Goal: Information Seeking & Learning: Learn about a topic

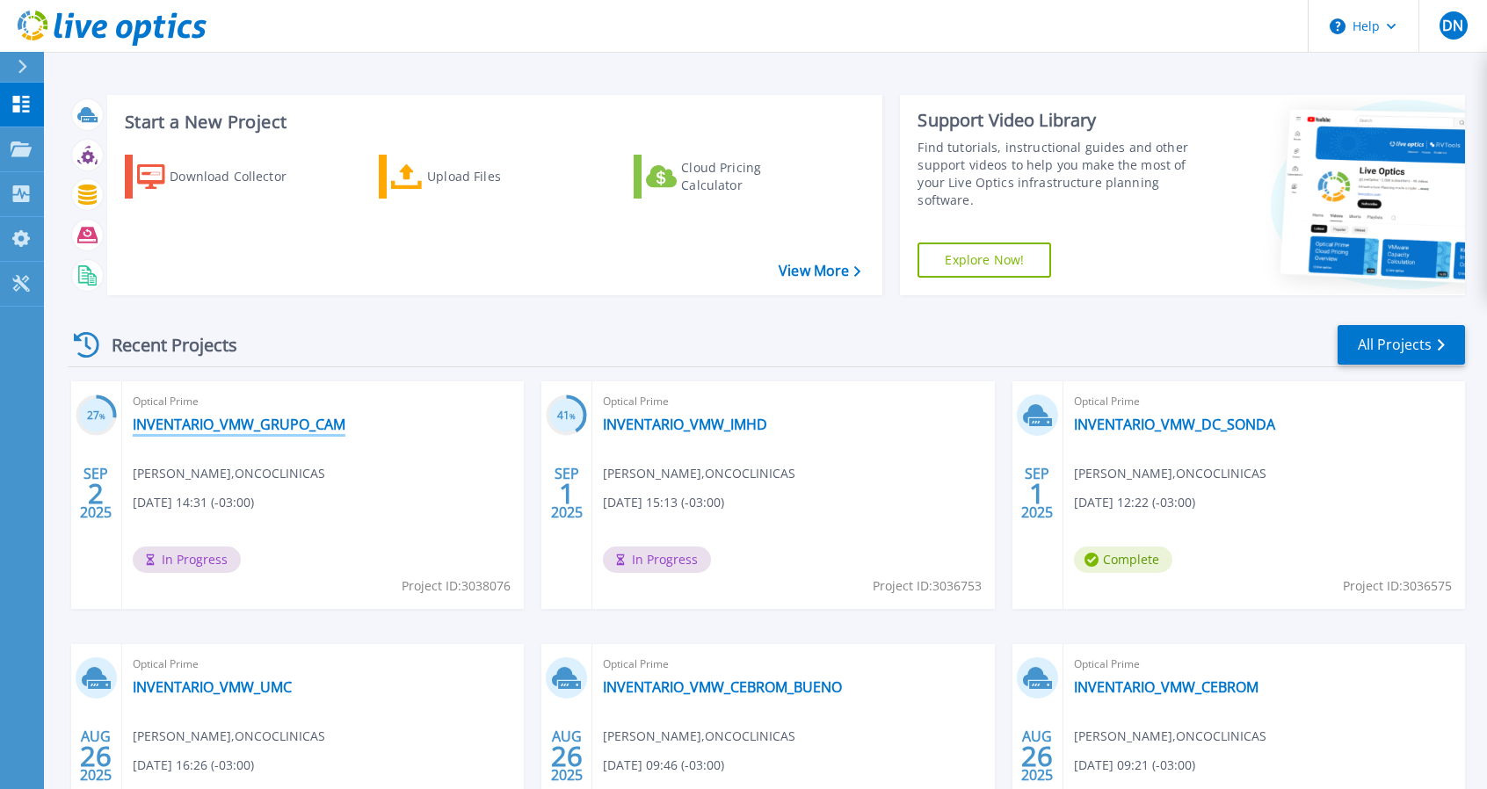
click at [181, 418] on link "INVENTARIO_VMW_GRUPO_CAM" at bounding box center [239, 425] width 213 height 18
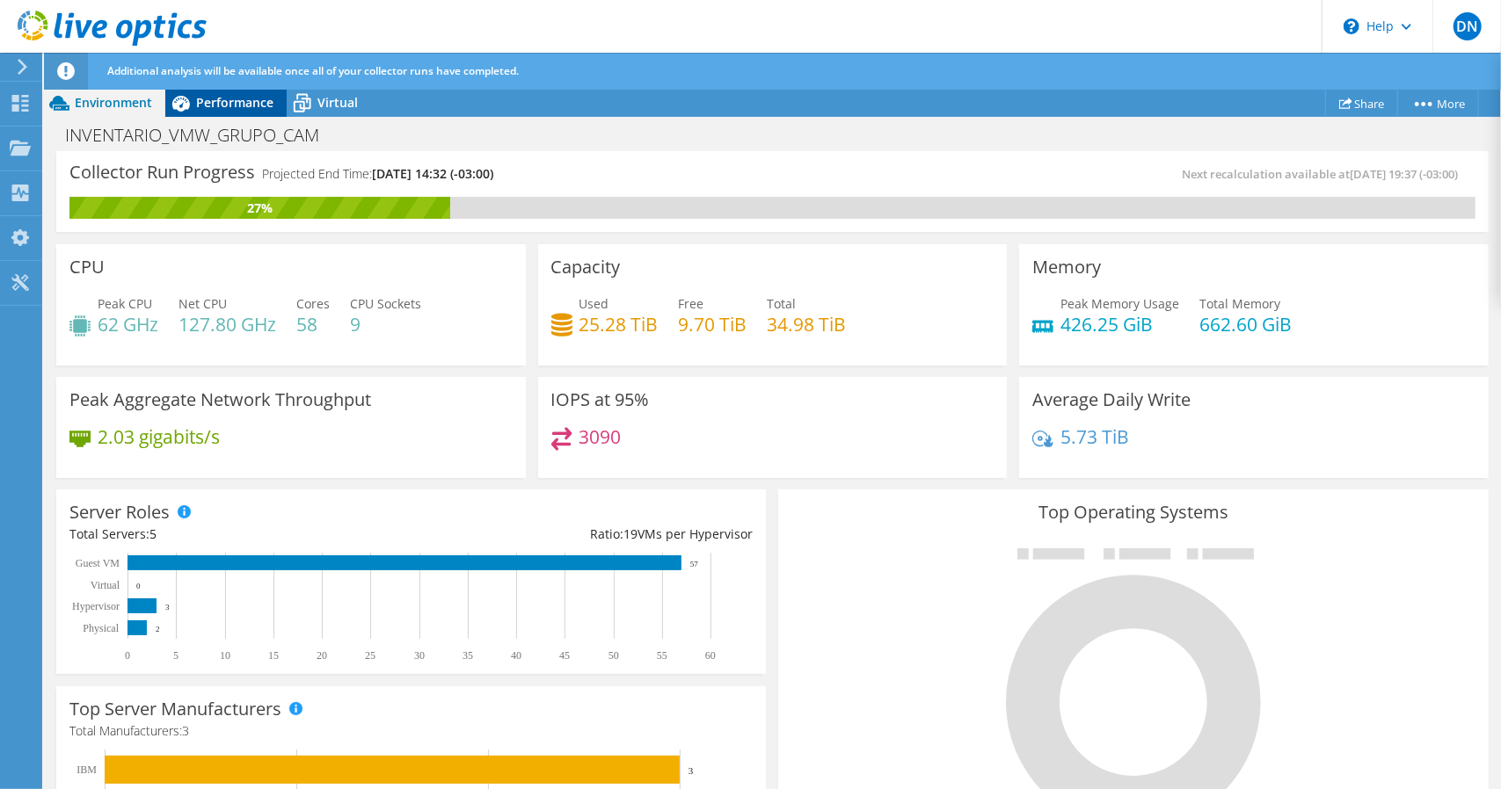
click at [226, 101] on span "Performance" at bounding box center [234, 102] width 77 height 17
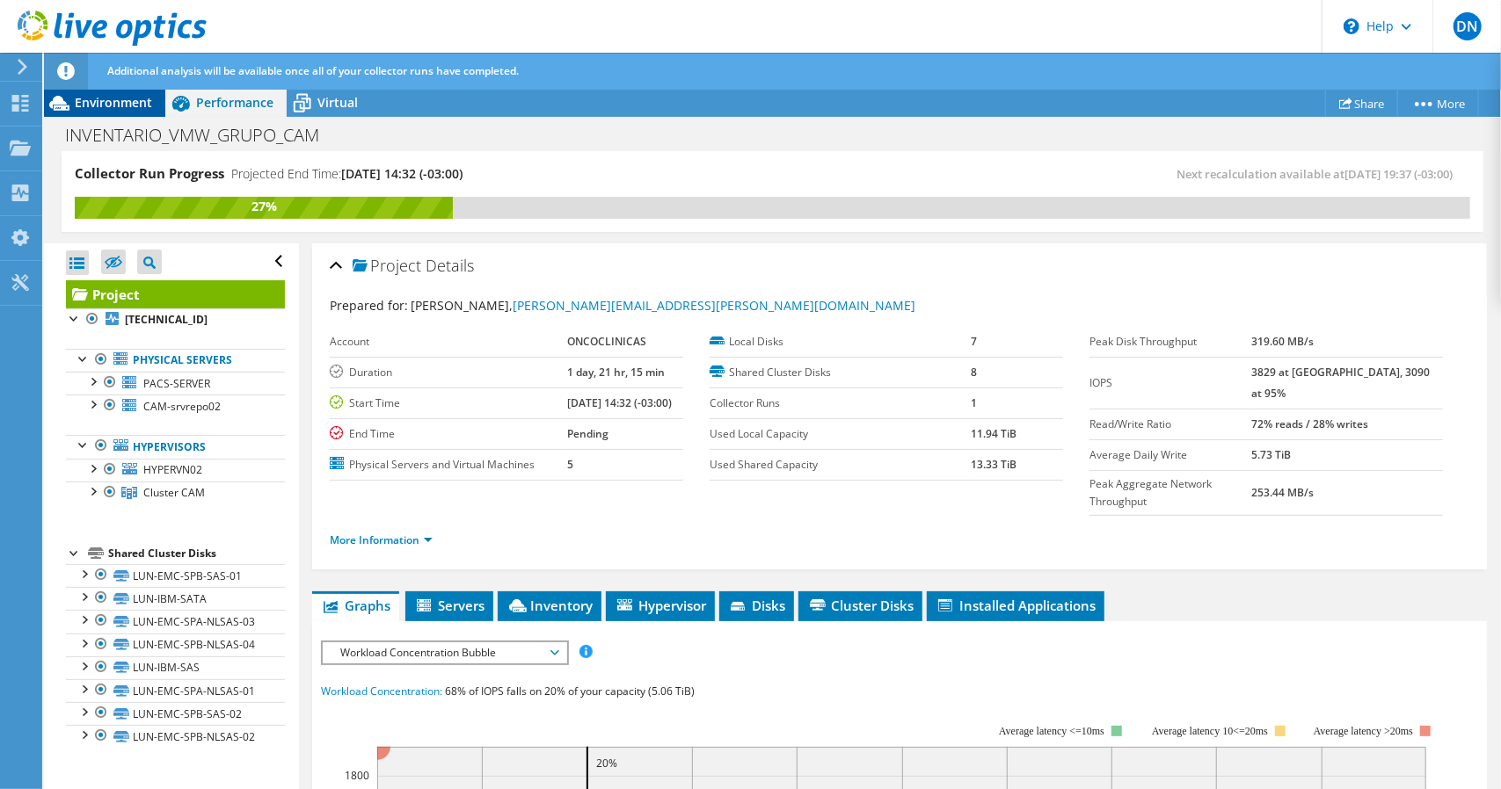
click at [120, 101] on span "Environment" at bounding box center [113, 102] width 77 height 17
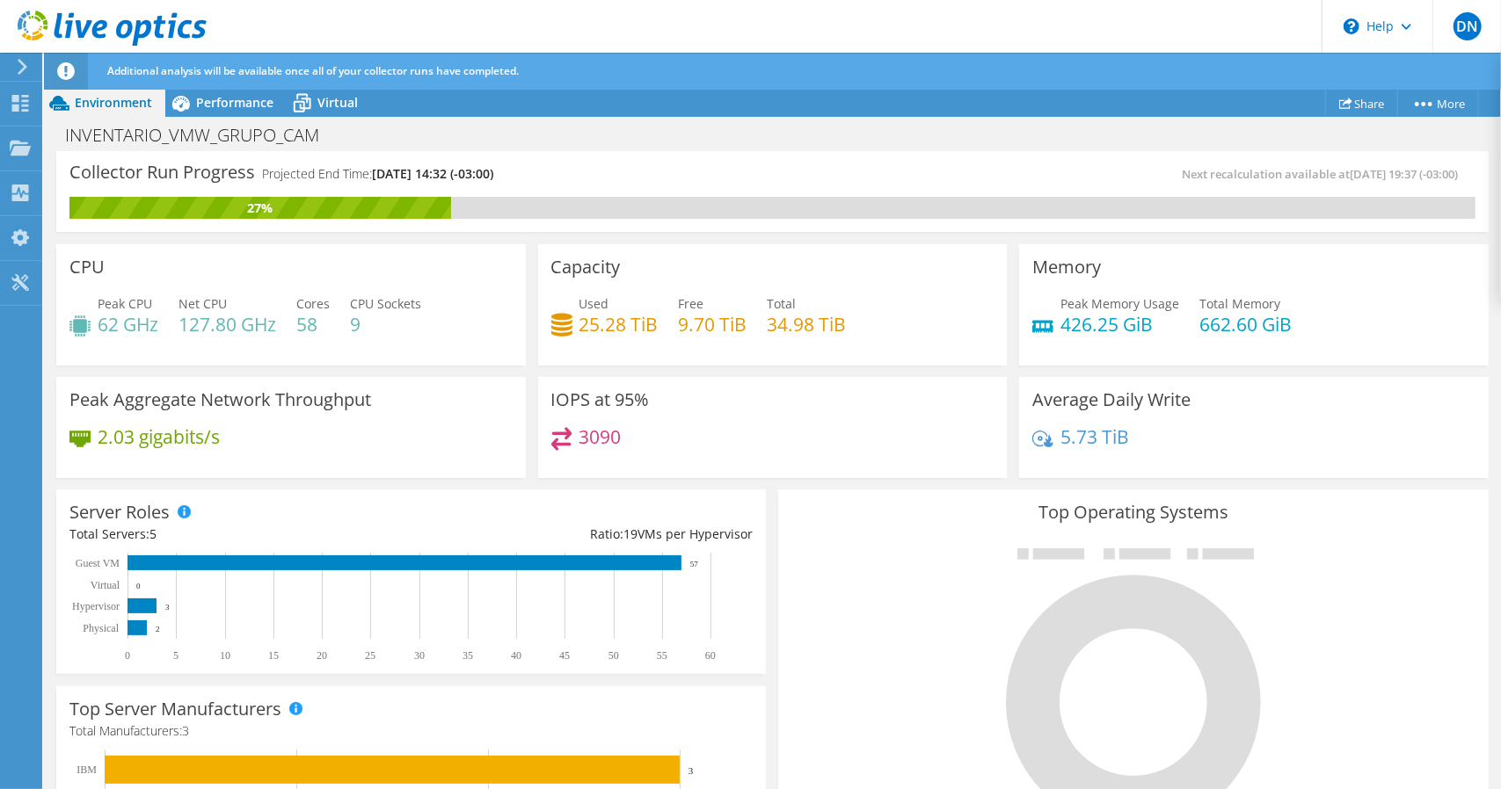
click at [74, 102] on icon at bounding box center [59, 103] width 31 height 31
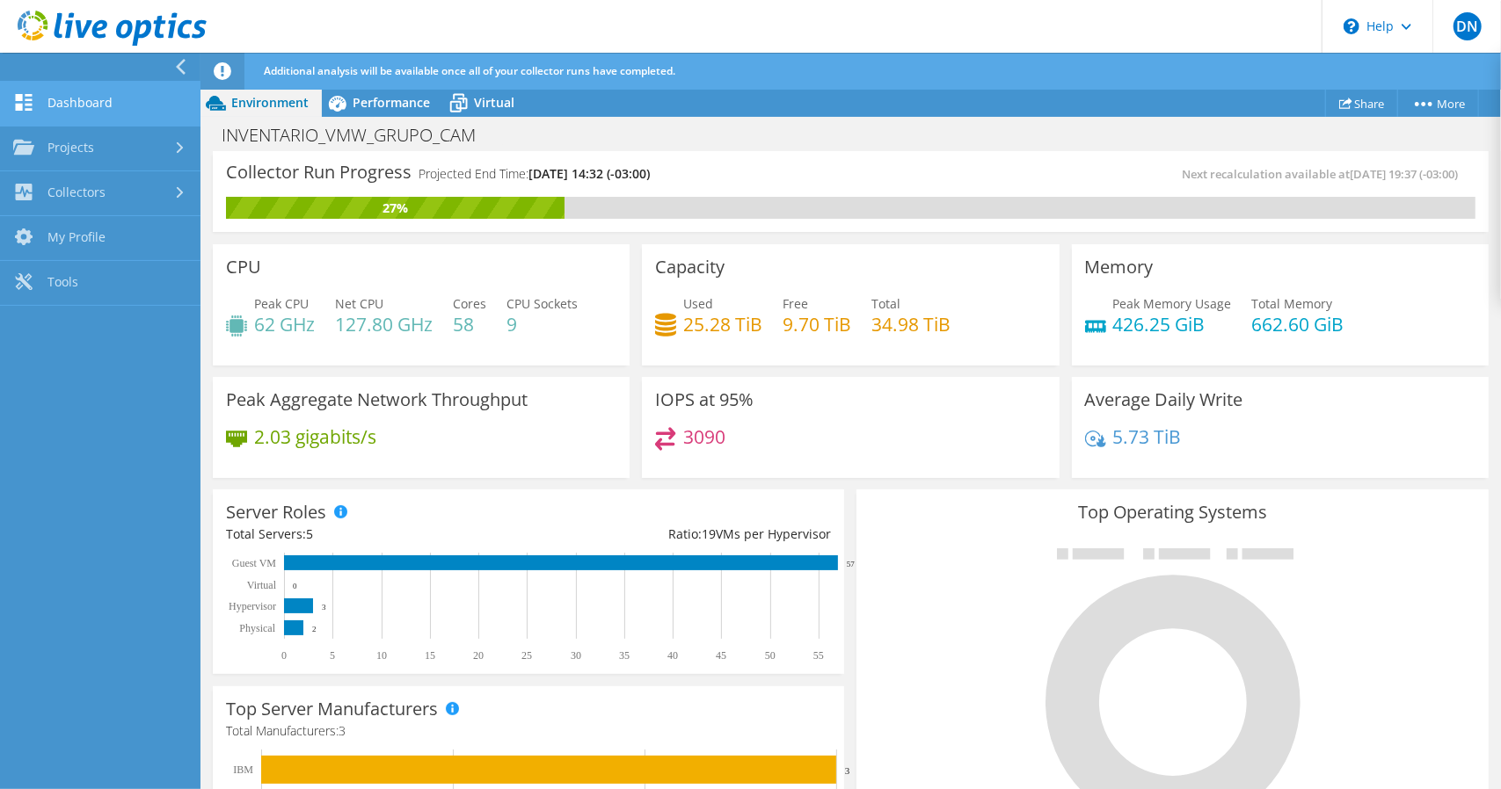
click at [76, 104] on link "Dashboard" at bounding box center [100, 104] width 200 height 45
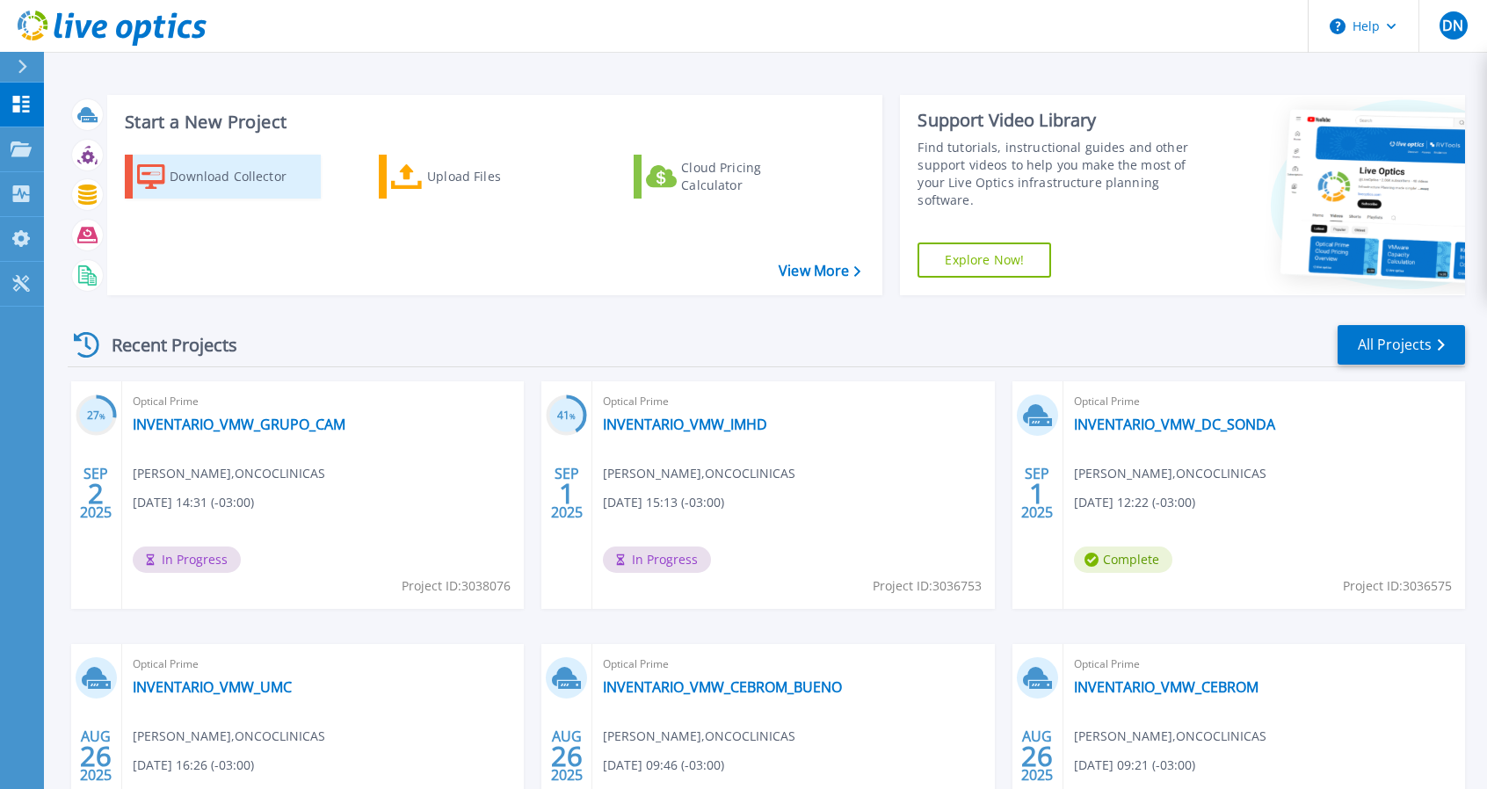
click at [257, 182] on div "Download Collector" at bounding box center [240, 176] width 141 height 35
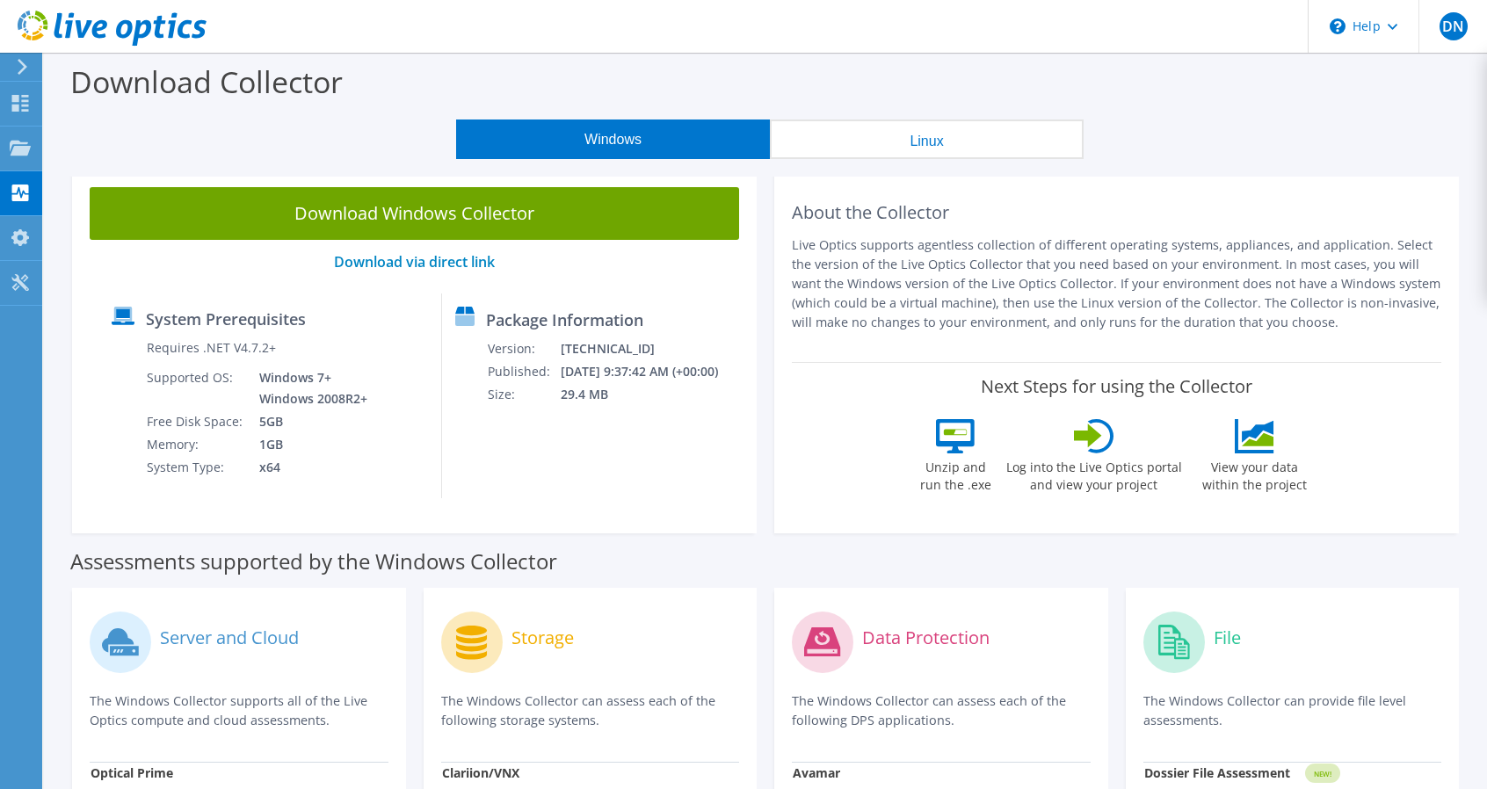
click at [122, 38] on icon at bounding box center [112, 29] width 189 height 36
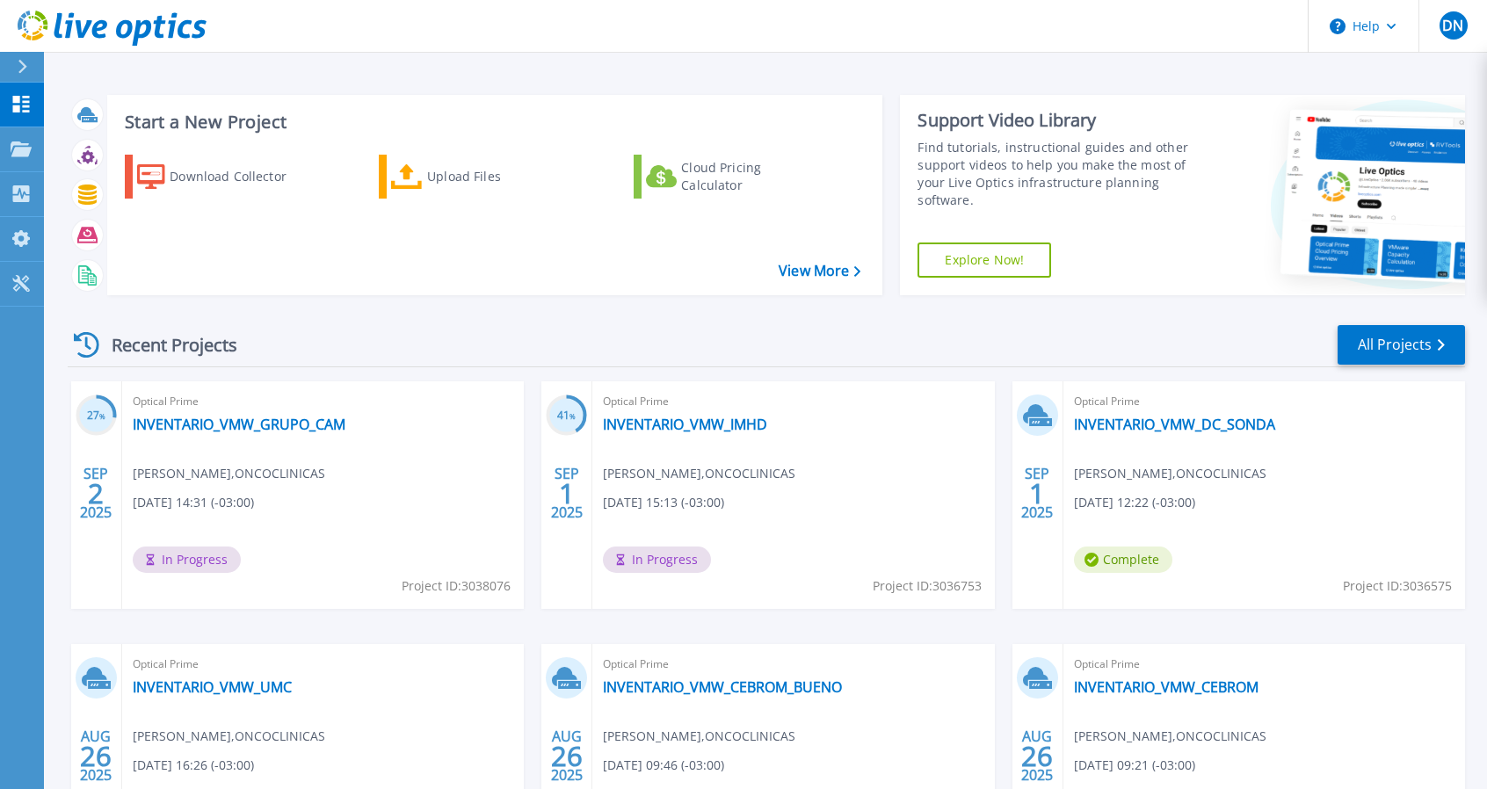
click at [128, 20] on icon at bounding box center [124, 29] width 17 height 18
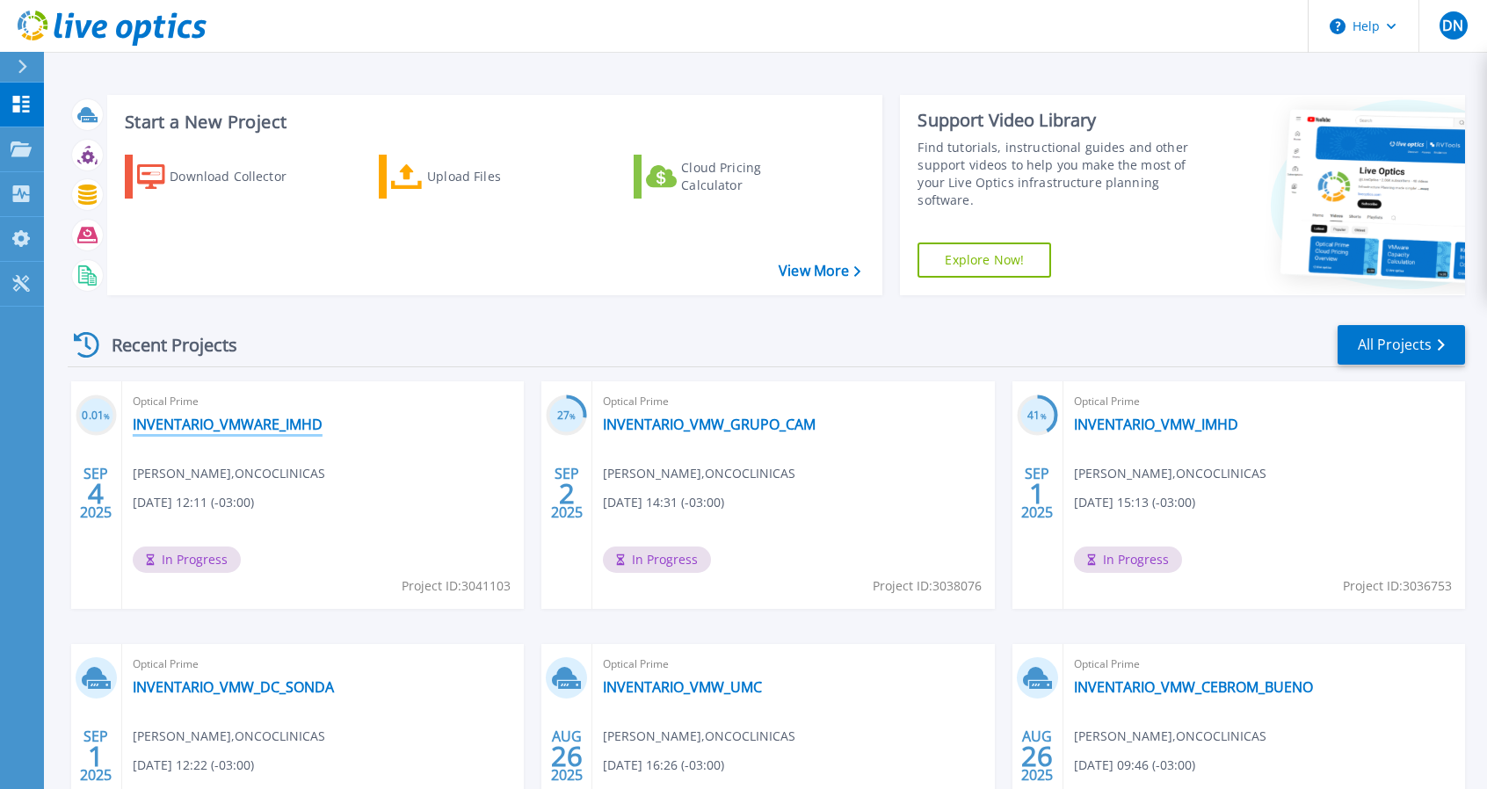
click at [309, 427] on link "INVENTARIO_VMWARE_IMHD" at bounding box center [228, 425] width 190 height 18
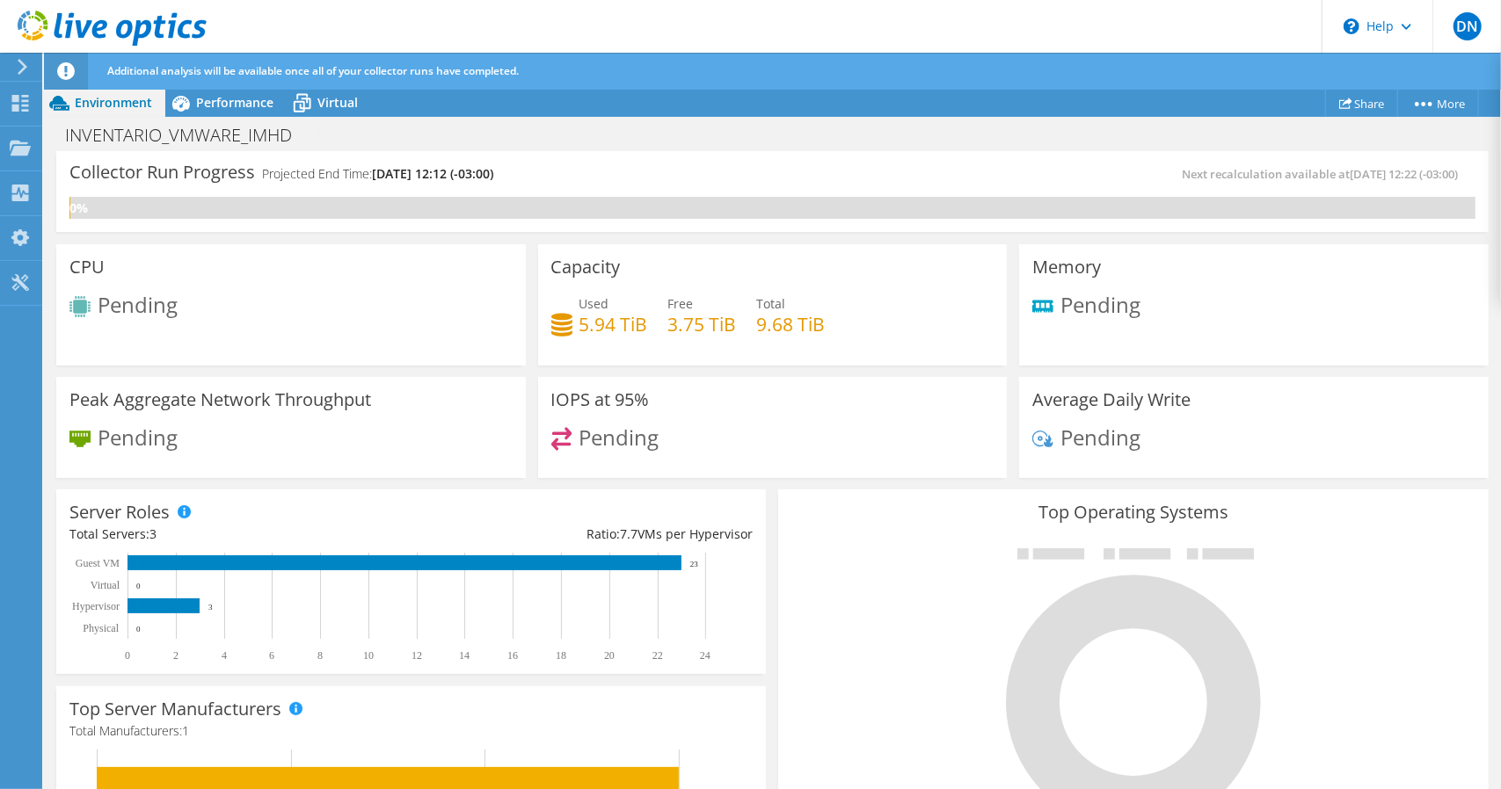
click at [148, 305] on span "Pending" at bounding box center [138, 304] width 80 height 29
drag, startPoint x: 120, startPoint y: 440, endPoint x: 381, endPoint y: 457, distance: 261.6
click at [120, 440] on span "Pending" at bounding box center [138, 436] width 80 height 29
click at [633, 447] on span "Pending" at bounding box center [619, 436] width 80 height 29
drag, startPoint x: 571, startPoint y: 321, endPoint x: 825, endPoint y: 317, distance: 253.2
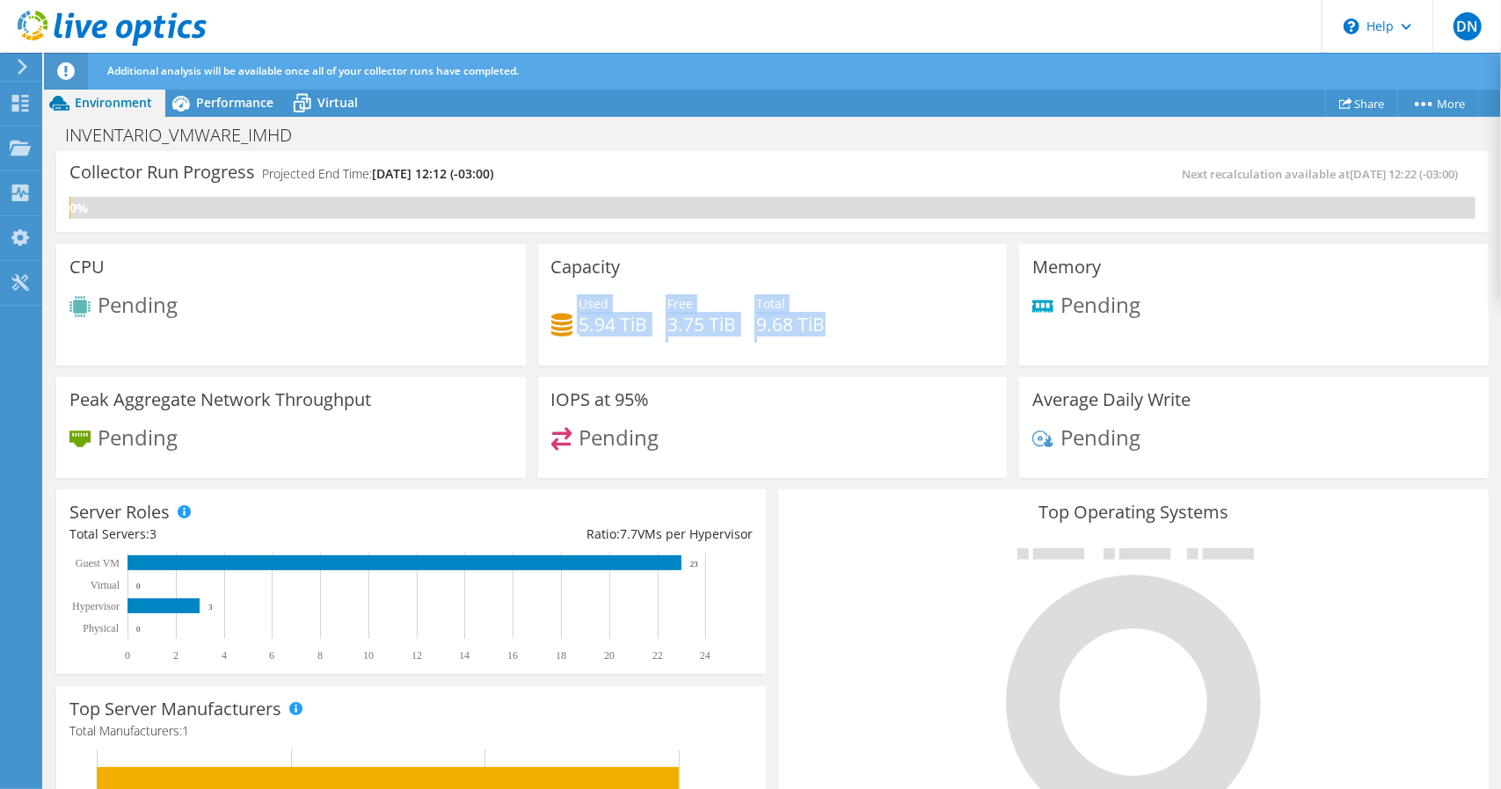
click at [825, 317] on div "Used 5.94 TiB Free 3.75 TiB Total 9.68 TiB" at bounding box center [772, 323] width 443 height 57
drag, startPoint x: 754, startPoint y: 322, endPoint x: 773, endPoint y: 326, distance: 19.0
click at [782, 325] on h4 "9.68 TiB" at bounding box center [791, 324] width 69 height 19
click at [684, 316] on h4 "3.75 TiB" at bounding box center [702, 324] width 69 height 19
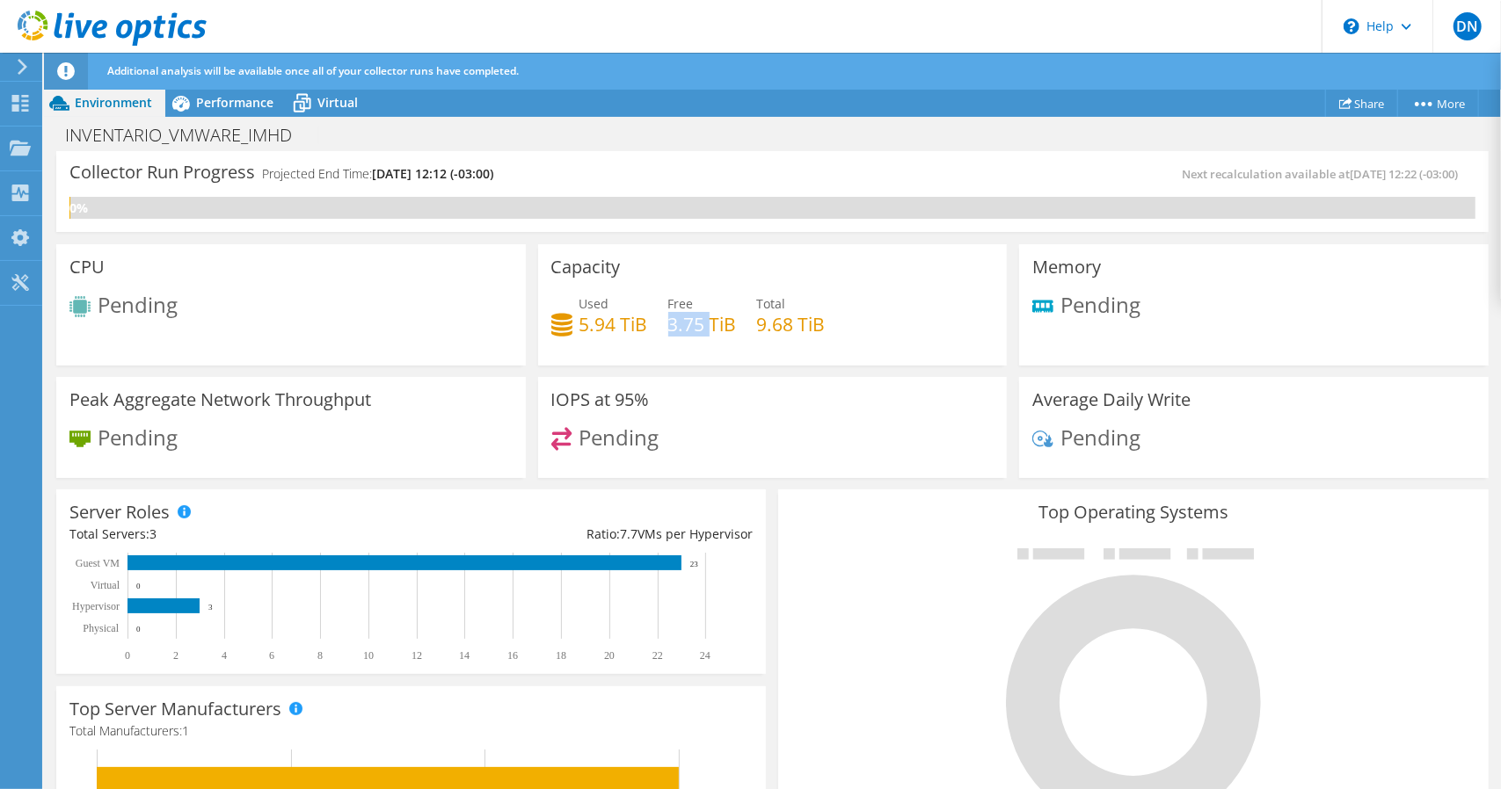
click at [684, 316] on h4 "3.75 TiB" at bounding box center [702, 324] width 69 height 19
drag, startPoint x: 684, startPoint y: 316, endPoint x: 583, endPoint y: 338, distance: 103.3
click at [683, 317] on h4 "3.75 TiB" at bounding box center [702, 324] width 69 height 19
click at [585, 323] on h4 "5.94 TiB" at bounding box center [613, 324] width 69 height 19
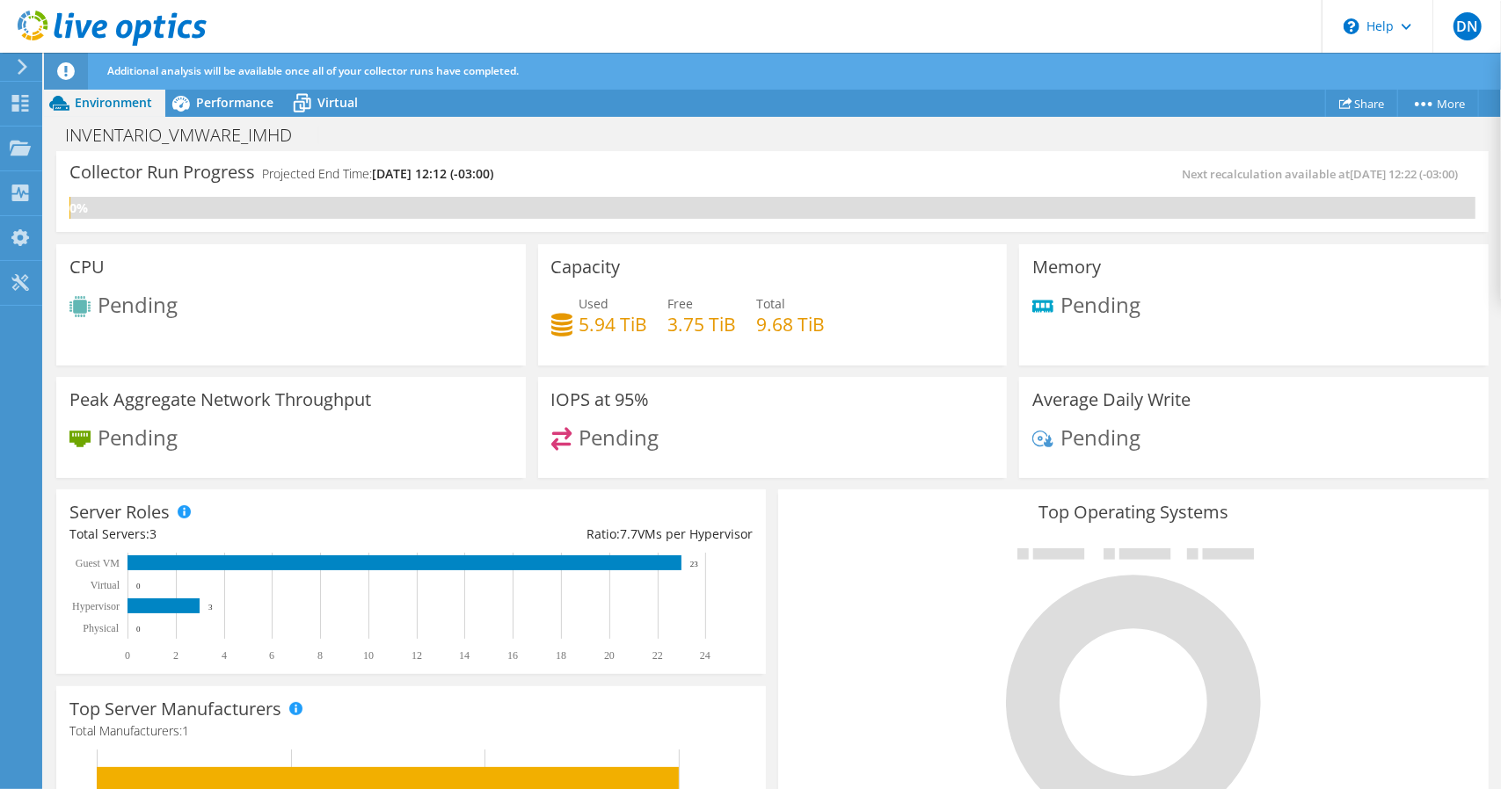
drag, startPoint x: 1000, startPoint y: 314, endPoint x: 990, endPoint y: 314, distance: 10.5
click at [1000, 314] on div "Capacity Used 5.94 TiB Free 3.75 TiB Total 9.68 TiB" at bounding box center [773, 301] width 482 height 127
click at [77, 31] on use at bounding box center [112, 28] width 189 height 35
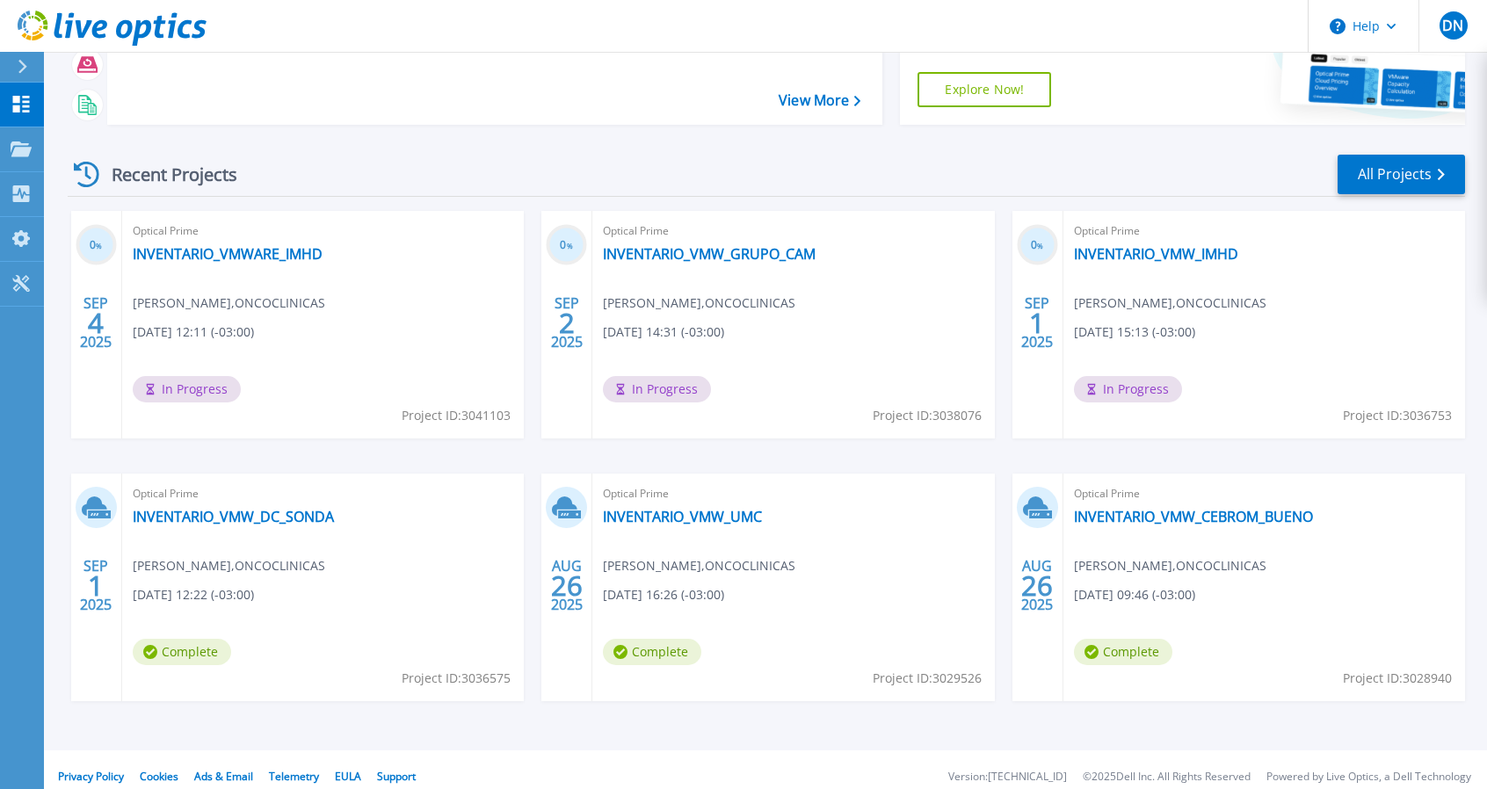
scroll to position [185, 0]
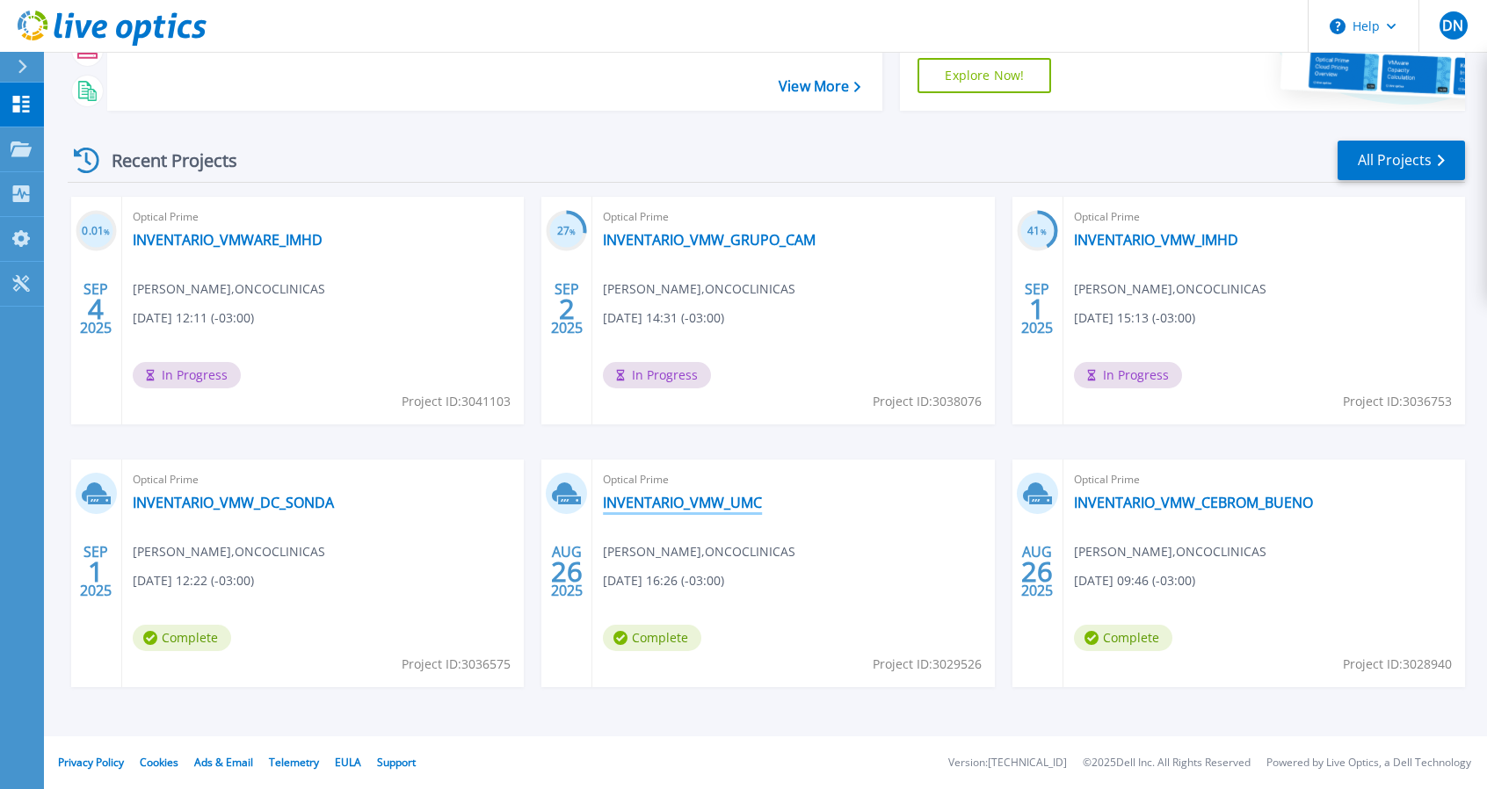
click at [692, 502] on link "INVENTARIO_VMW_UMC" at bounding box center [682, 503] width 159 height 18
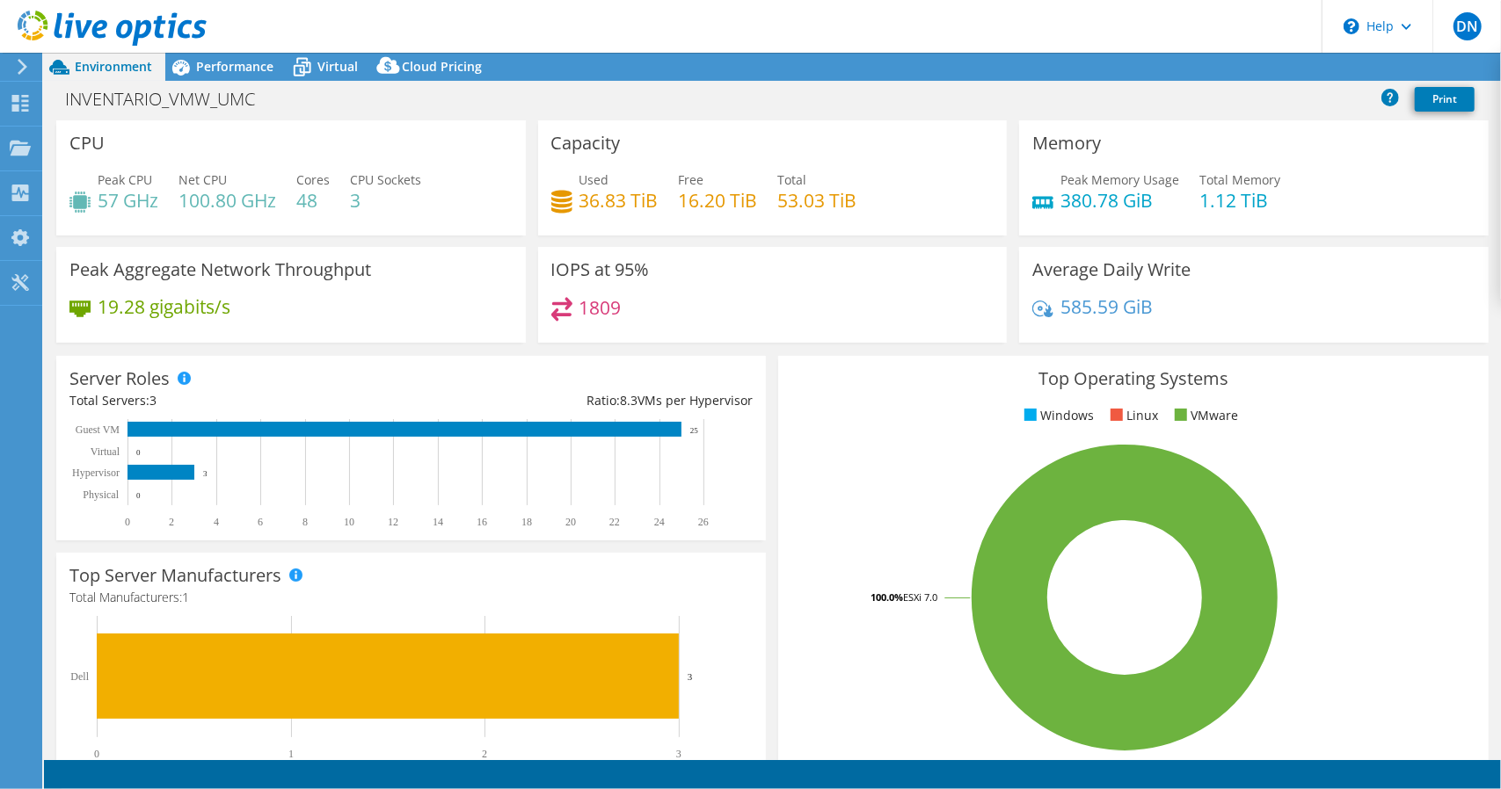
click at [804, 191] on h4 "53.03 TiB" at bounding box center [817, 200] width 79 height 19
click at [796, 196] on h4 "53.03 TiB" at bounding box center [817, 200] width 79 height 19
click at [1273, 64] on link "Share" at bounding box center [1281, 67] width 72 height 27
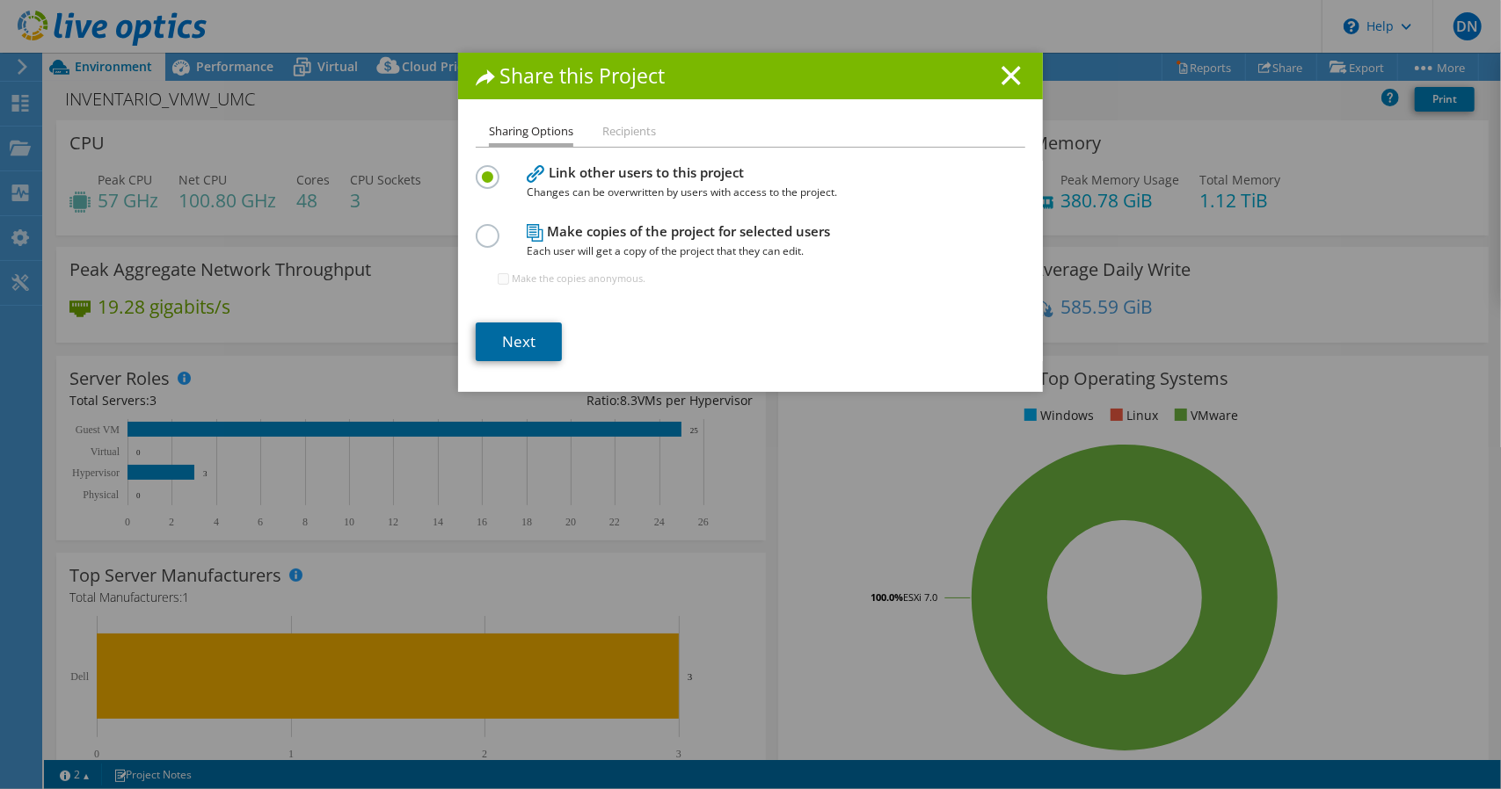
click at [486, 345] on link "Next" at bounding box center [519, 342] width 86 height 39
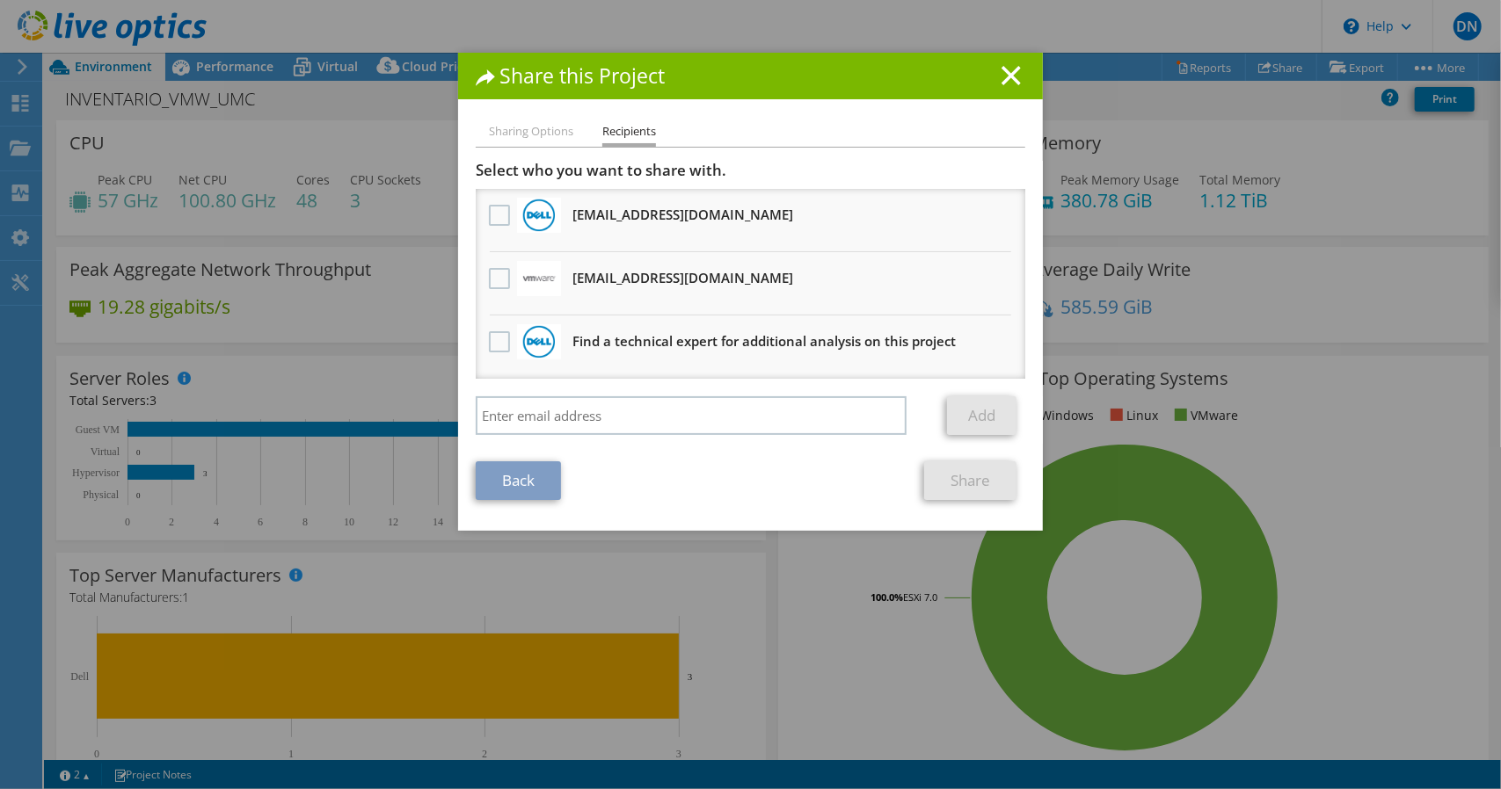
click at [490, 228] on div at bounding box center [499, 216] width 30 height 37
click at [489, 221] on label at bounding box center [501, 215] width 25 height 21
click at [0, 0] on input "checkbox" at bounding box center [0, 0] width 0 height 0
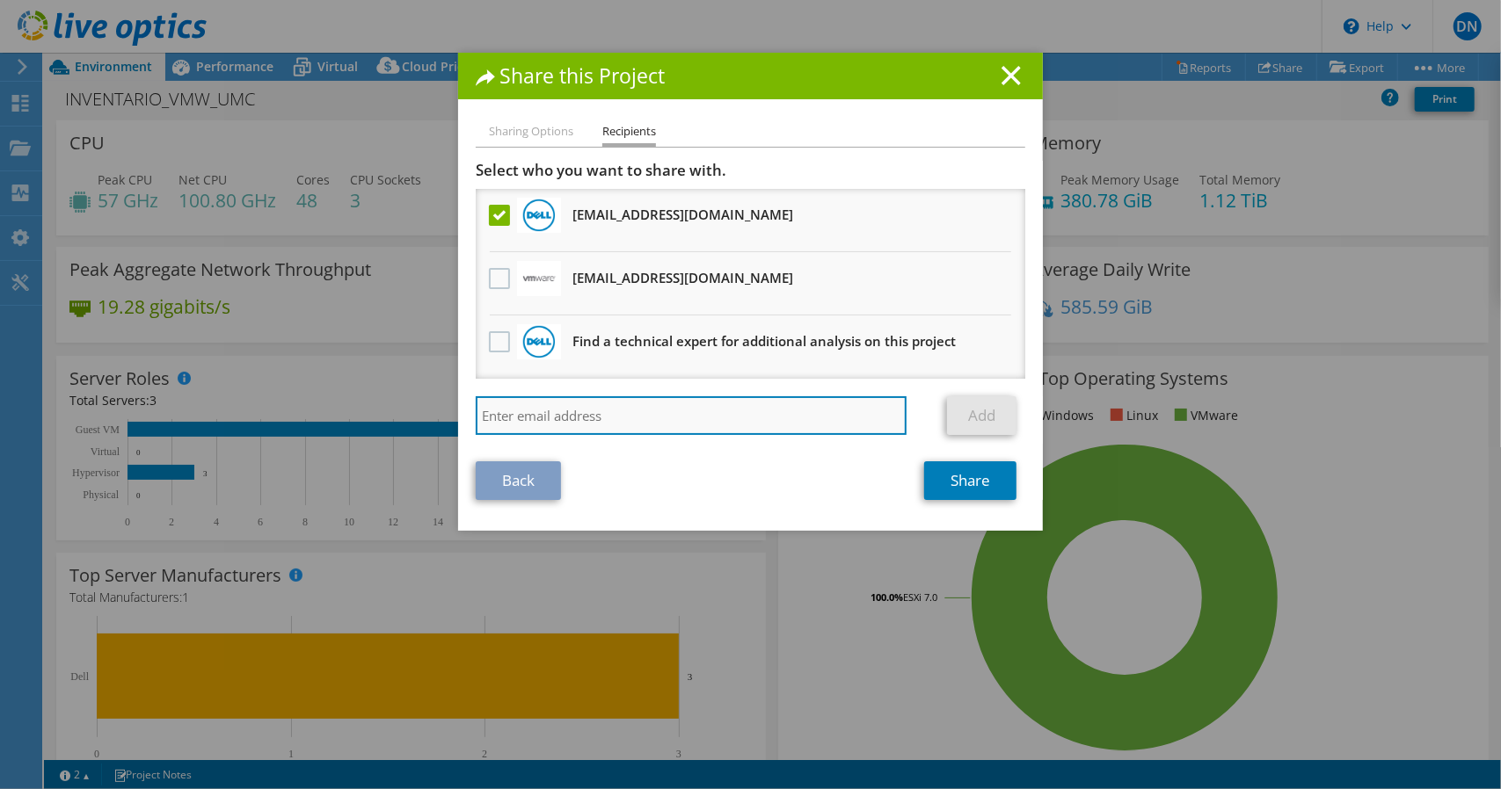
click at [594, 422] on input "search" at bounding box center [691, 415] width 431 height 39
click at [561, 411] on input "search" at bounding box center [691, 415] width 431 height 39
click at [562, 411] on input "search" at bounding box center [691, 415] width 431 height 39
click at [585, 411] on input "search" at bounding box center [691, 415] width 431 height 39
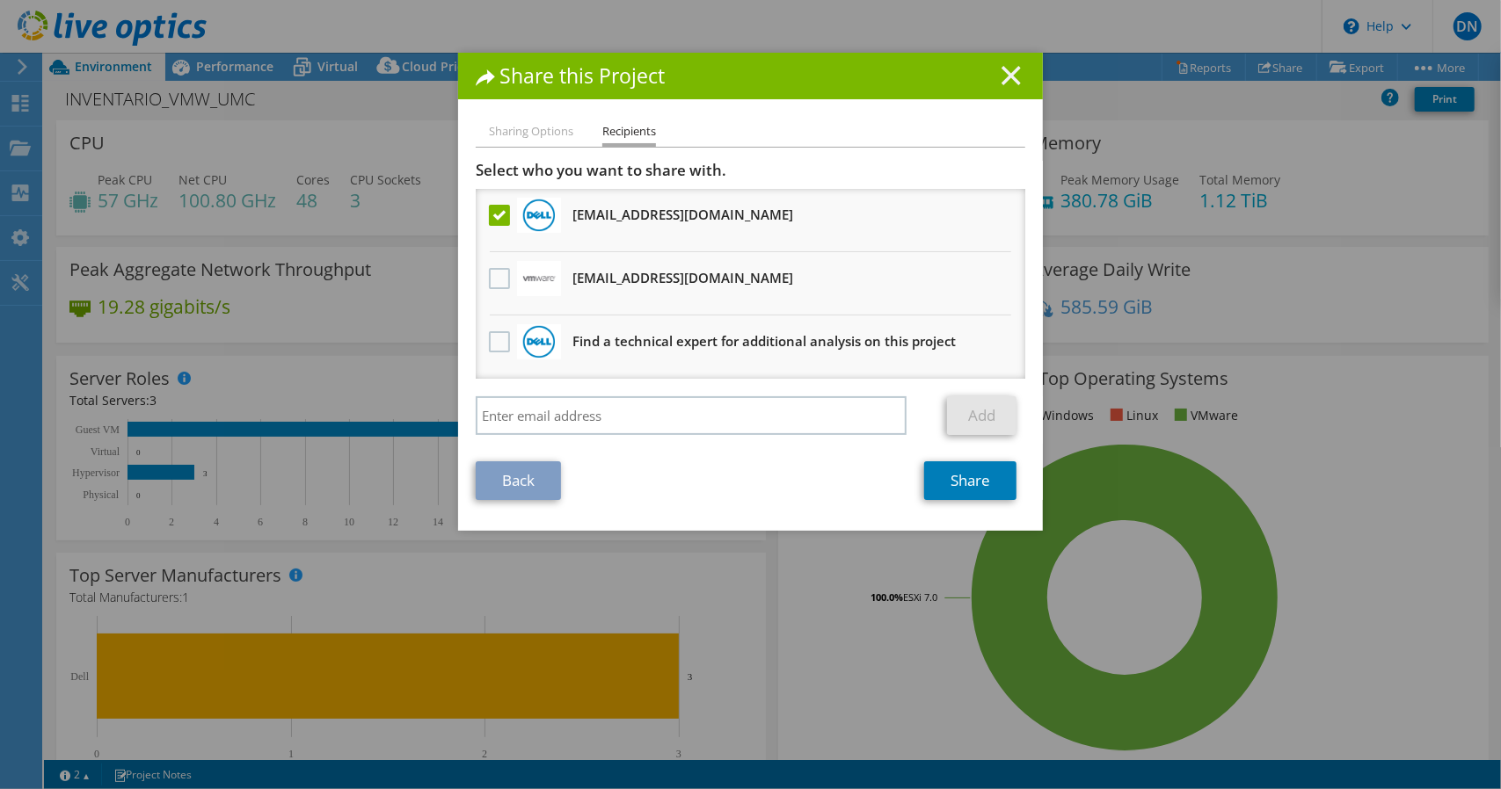
click at [1003, 66] on icon at bounding box center [1010, 75] width 19 height 19
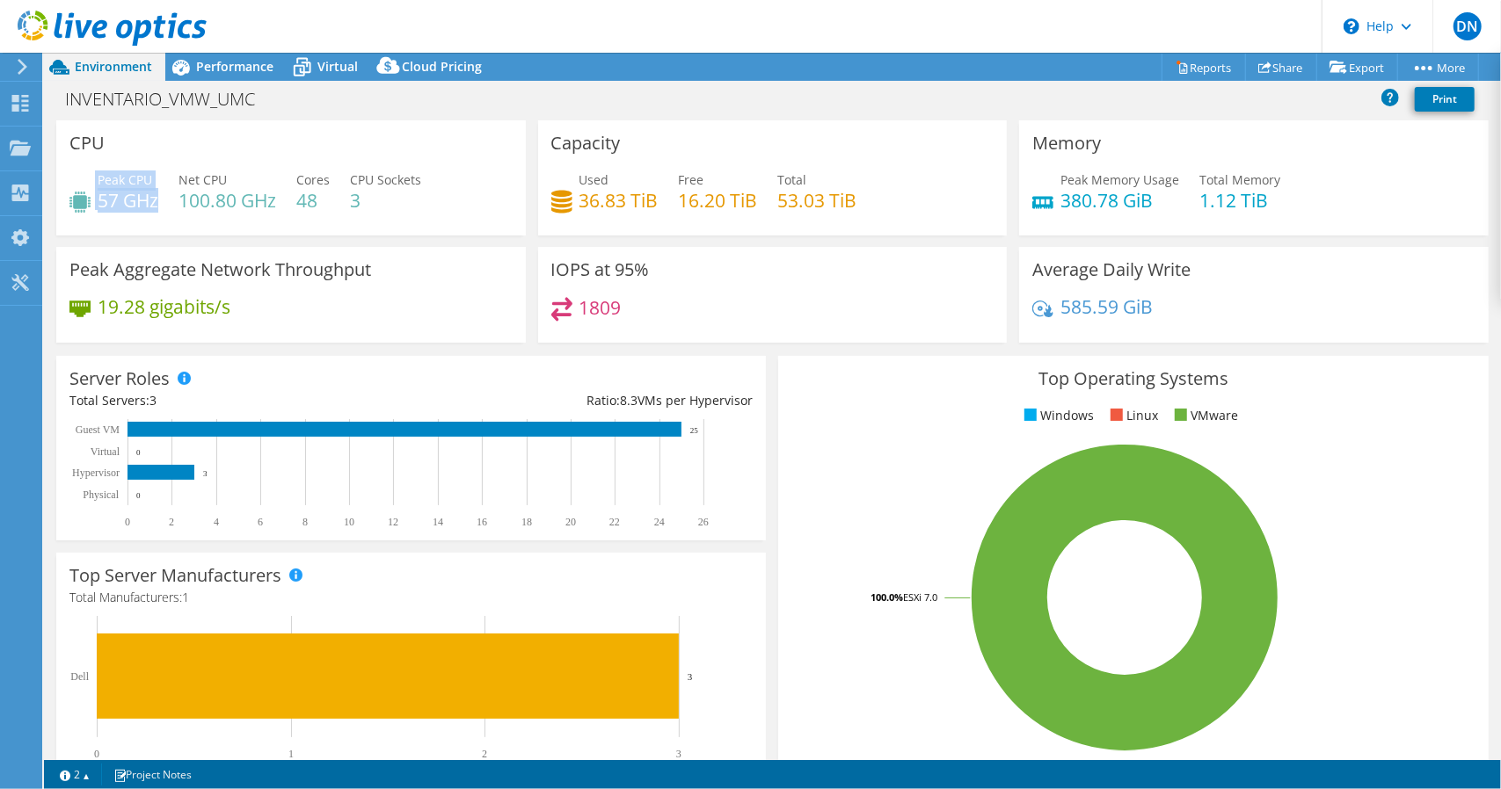
drag, startPoint x: 96, startPoint y: 182, endPoint x: 157, endPoint y: 202, distance: 64.8
click at [157, 202] on div "Peak CPU 57 GHz" at bounding box center [113, 191] width 89 height 40
drag, startPoint x: 182, startPoint y: 179, endPoint x: 293, endPoint y: 206, distance: 113.9
click at [283, 207] on div "Peak CPU 57 GHz Net CPU 100.80 GHz Cores 48 CPU Sockets 3" at bounding box center [290, 199] width 443 height 57
click at [307, 198] on h4 "48" at bounding box center [312, 200] width 33 height 19
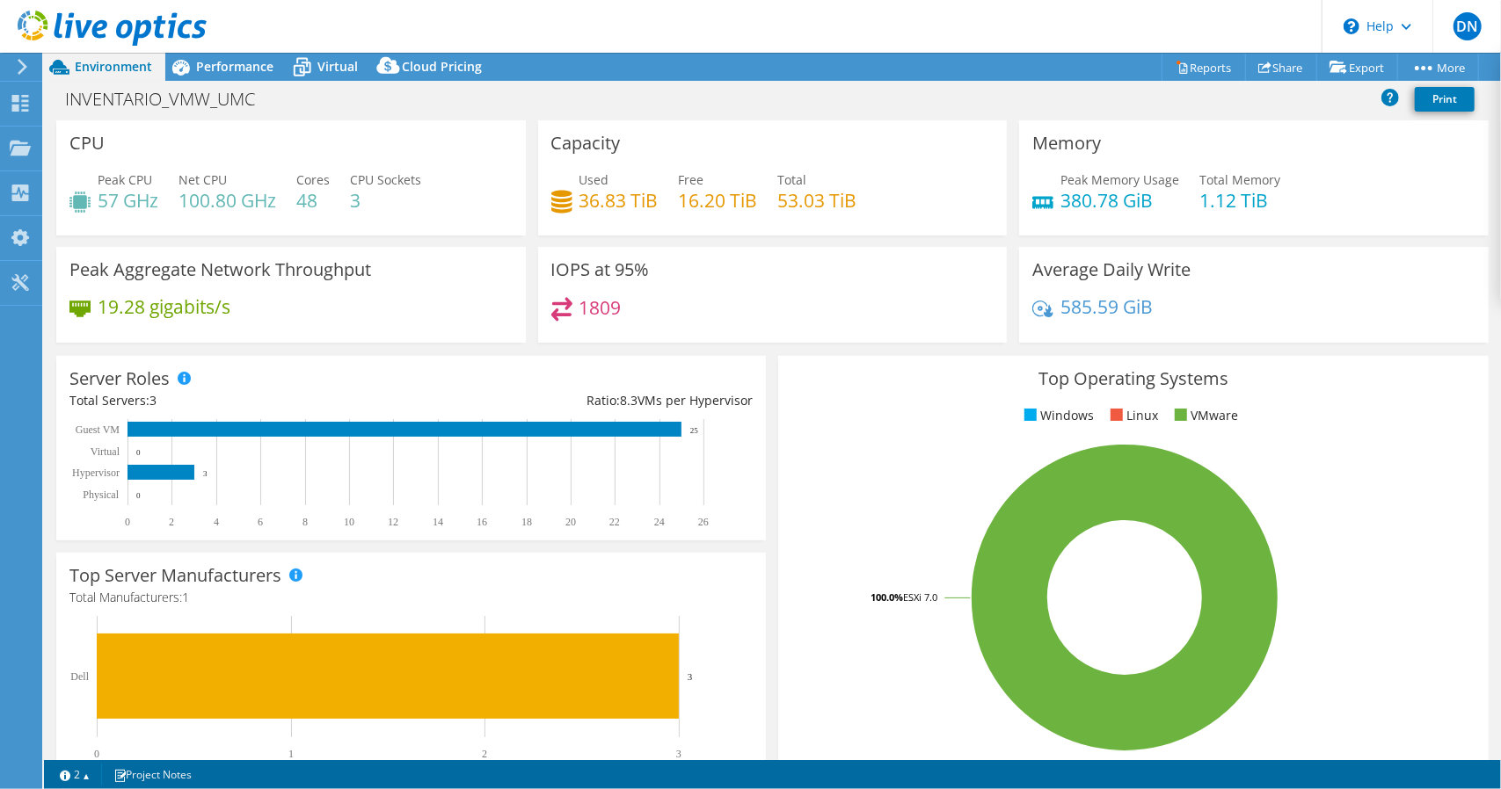
click at [359, 200] on h4 "3" at bounding box center [385, 200] width 71 height 19
click at [358, 200] on h4 "3" at bounding box center [385, 200] width 71 height 19
click at [357, 200] on h4 "3" at bounding box center [385, 200] width 71 height 19
click at [356, 199] on h4 "3" at bounding box center [385, 200] width 71 height 19
click at [355, 199] on h4 "3" at bounding box center [385, 200] width 71 height 19
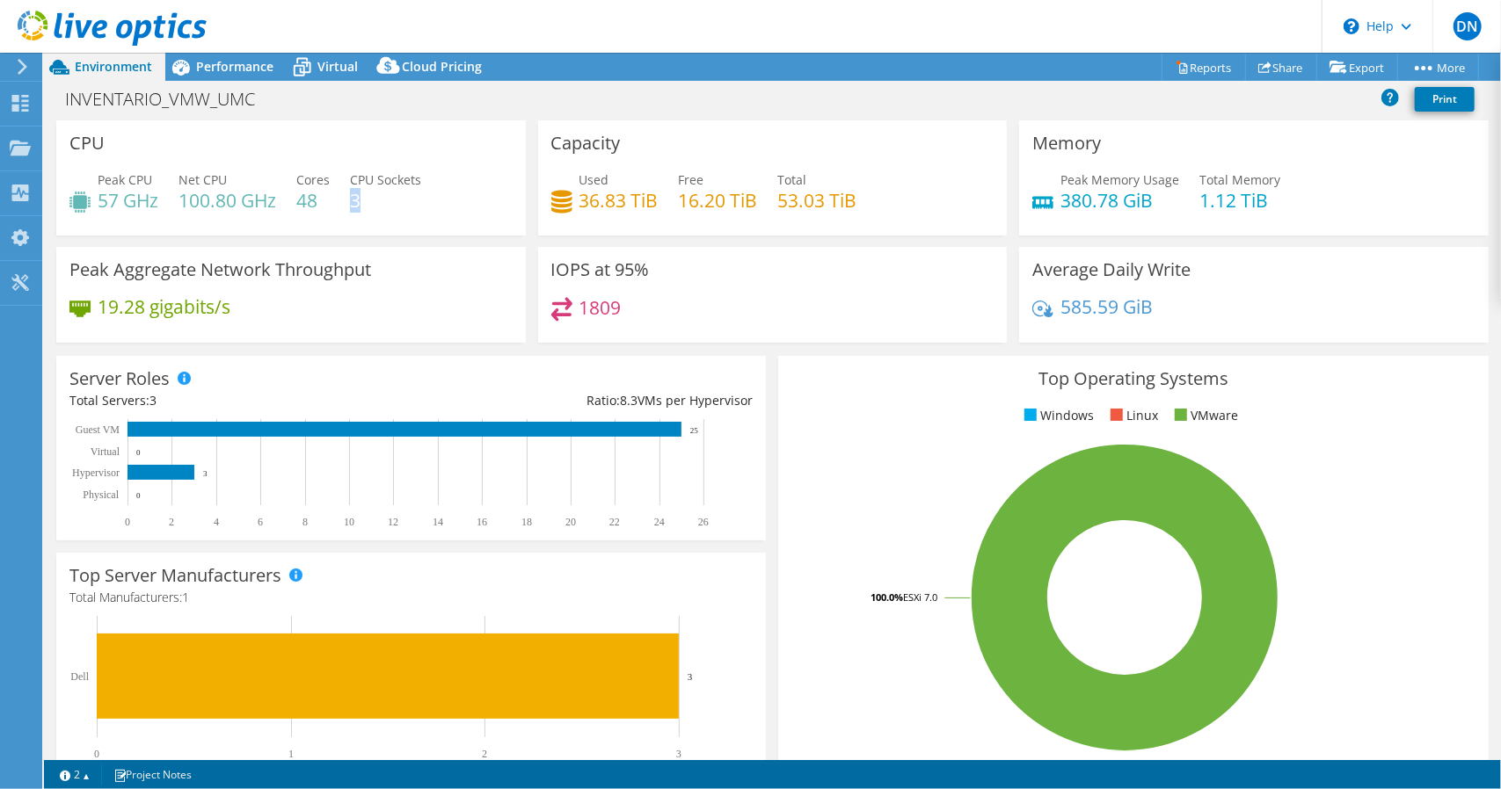
click at [355, 199] on h4 "3" at bounding box center [385, 200] width 71 height 19
drag, startPoint x: 712, startPoint y: 204, endPoint x: 862, endPoint y: 217, distance: 150.9
click at [812, 212] on div "Used 36.83 TiB Free 16.20 TiB Total 53.03 TiB" at bounding box center [772, 199] width 443 height 57
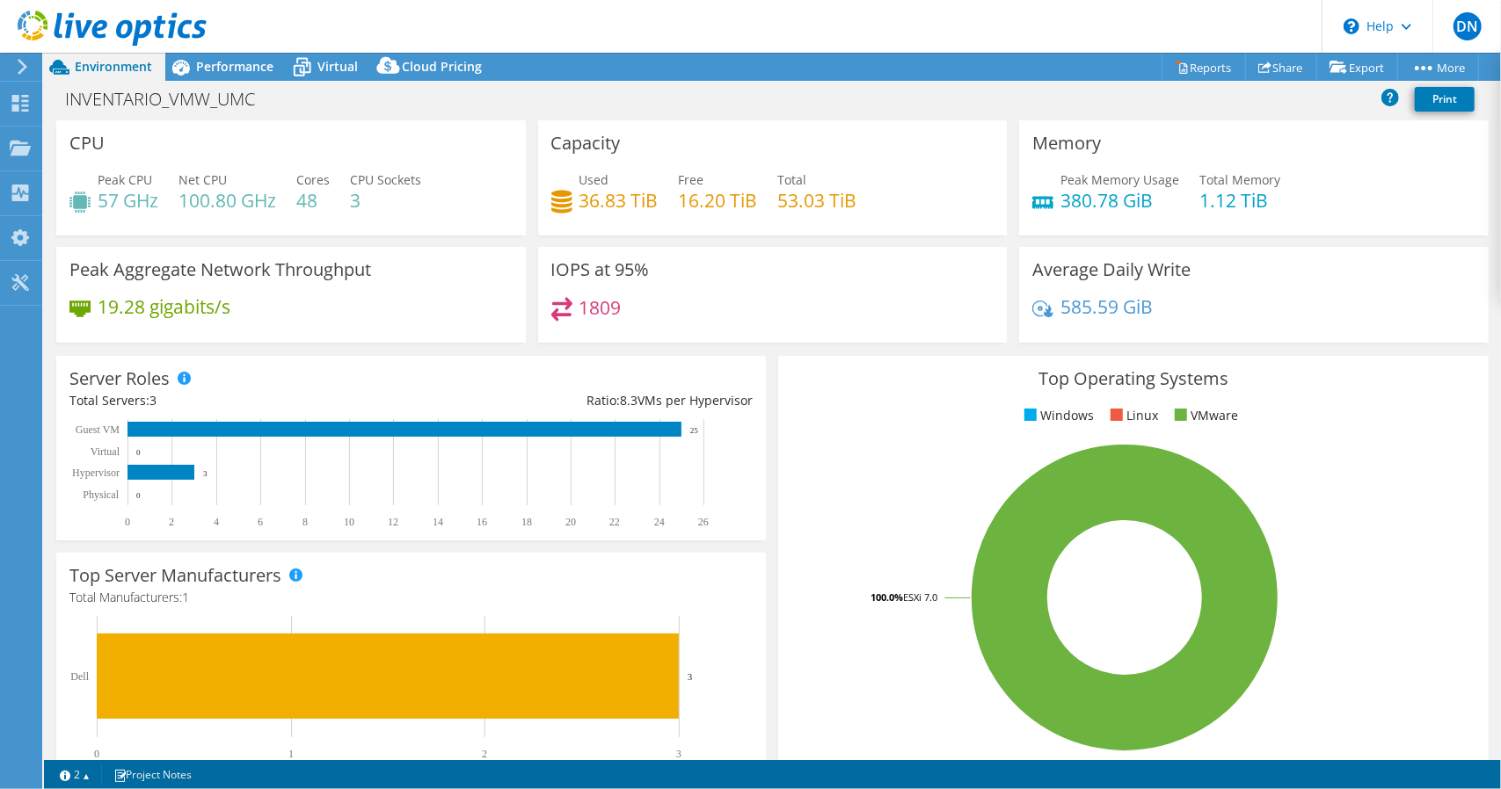
click at [894, 212] on div "Used 36.83 TiB Free 16.20 TiB Total 53.03 TiB" at bounding box center [772, 199] width 443 height 57
click at [248, 70] on span "Performance" at bounding box center [234, 66] width 77 height 17
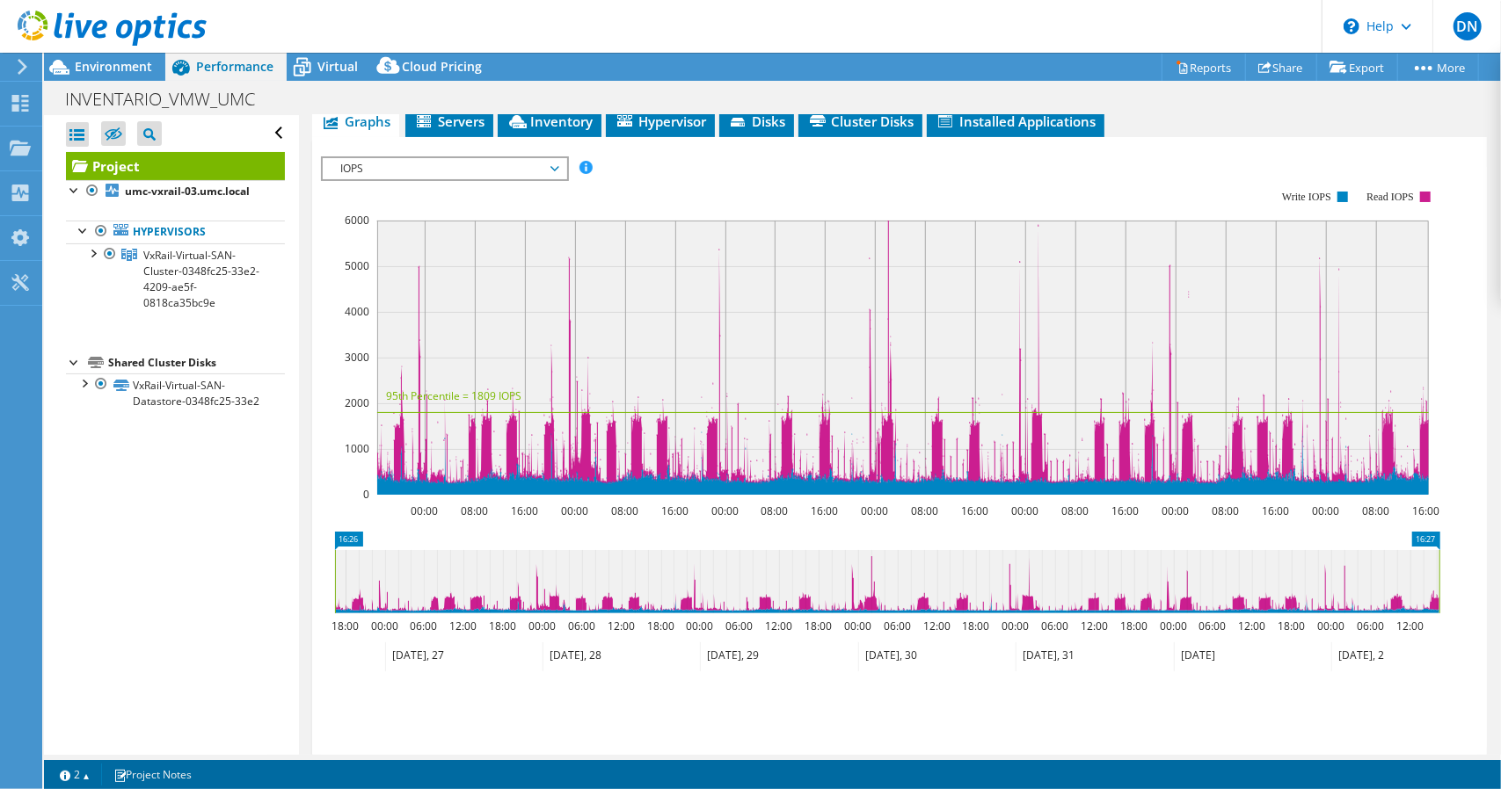
scroll to position [440, 0]
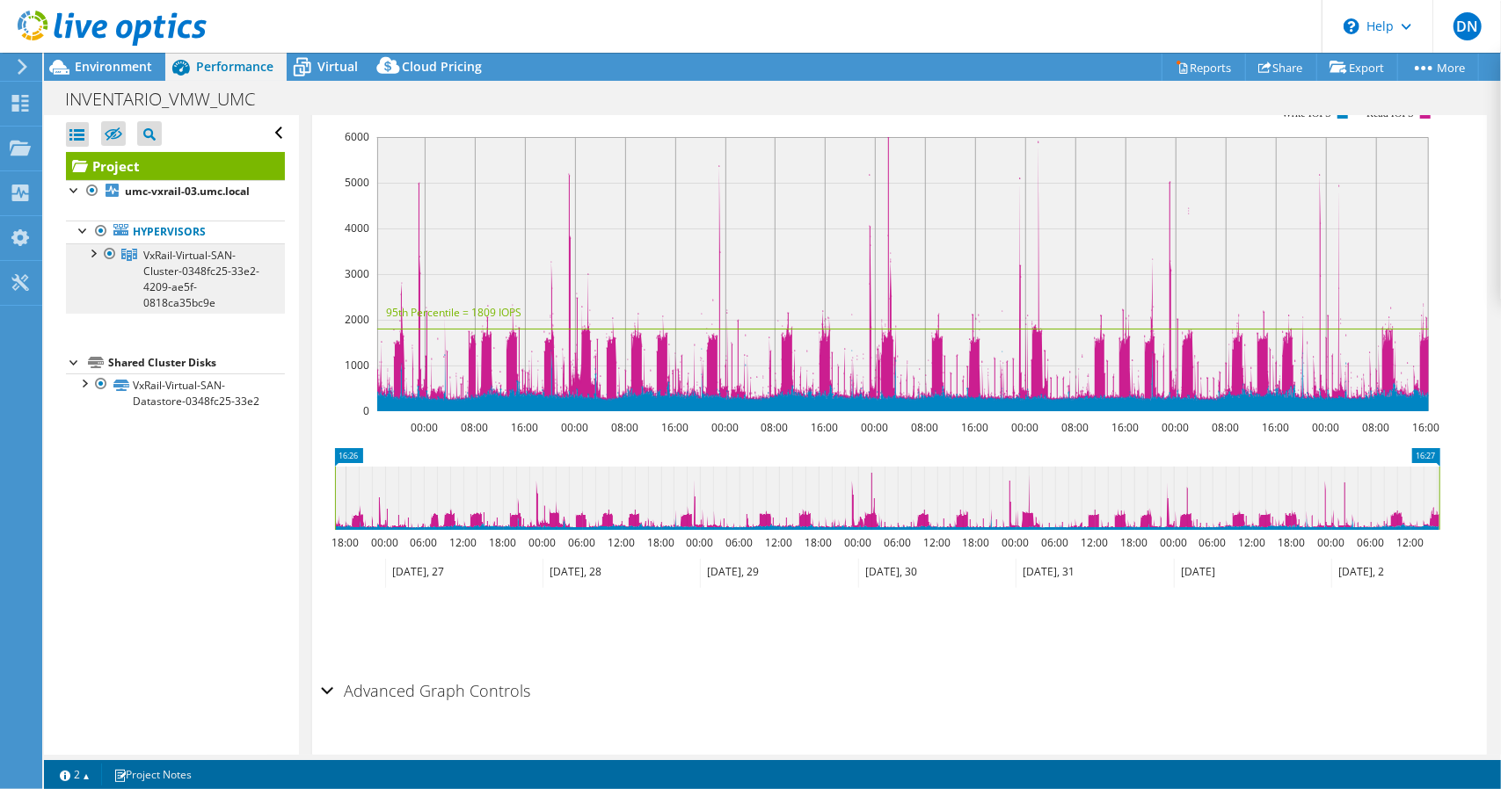
click at [169, 282] on span "VxRail-Virtual-SAN-Cluster-0348fc25-33e2-4209-ae5f-0818ca35bc9e" at bounding box center [201, 279] width 116 height 62
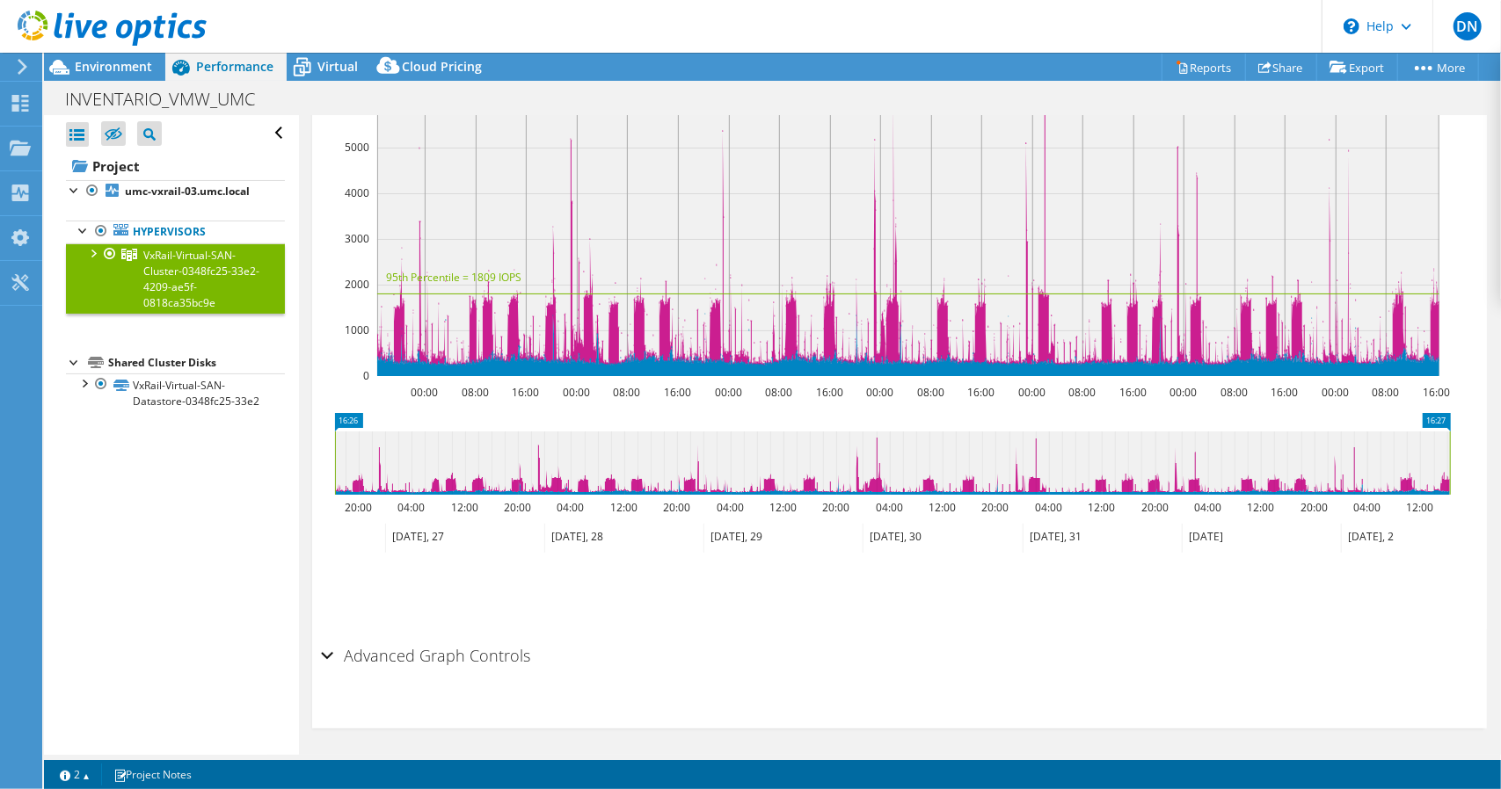
scroll to position [0, 0]
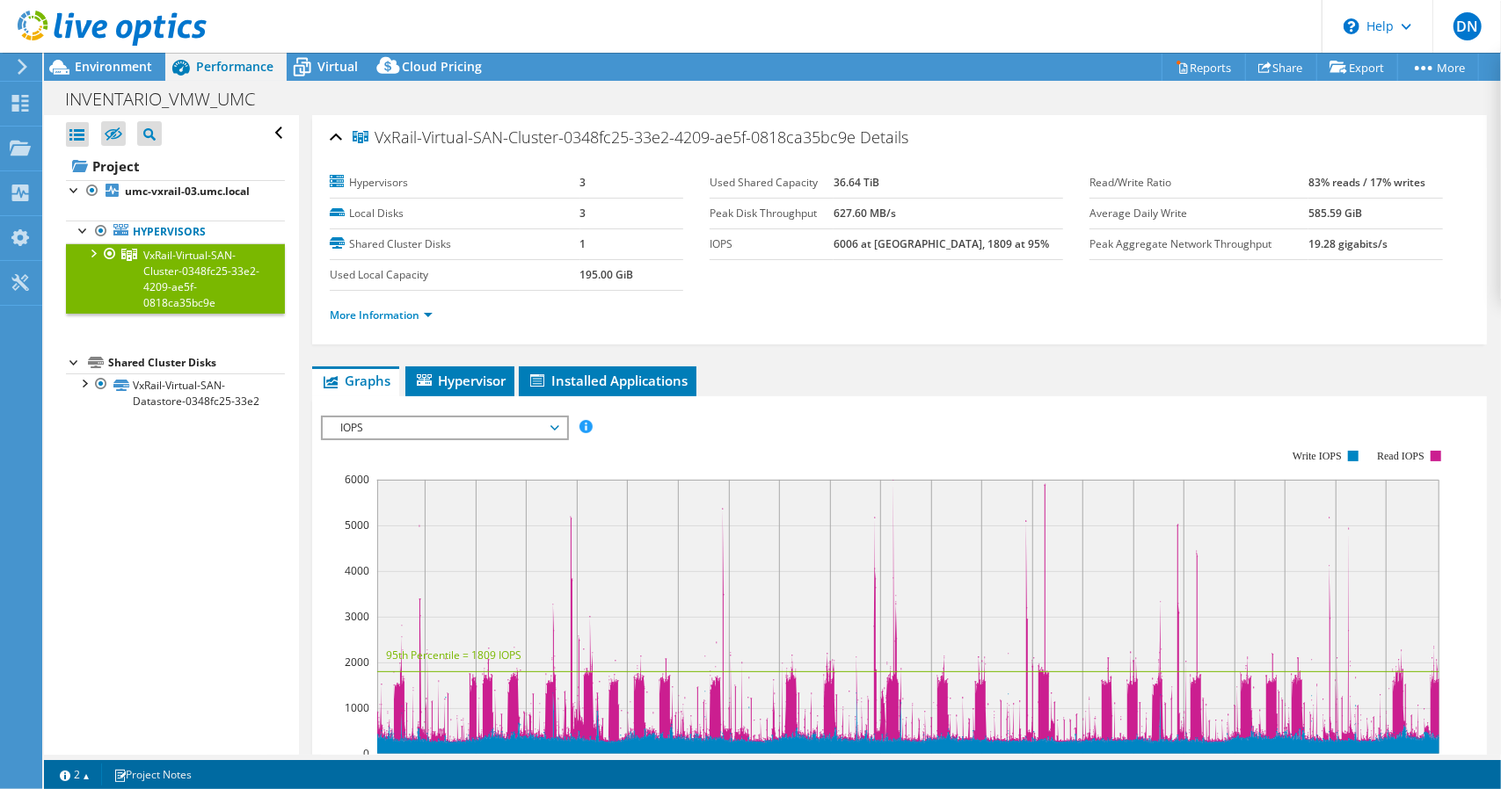
click at [488, 398] on div "IOPS Disk Throughput IO Size Latency Queue Depth CPU Percentage Memory Page Fau…" at bounding box center [899, 706] width 1157 height 620
click at [496, 389] on li "Hypervisor" at bounding box center [459, 382] width 109 height 30
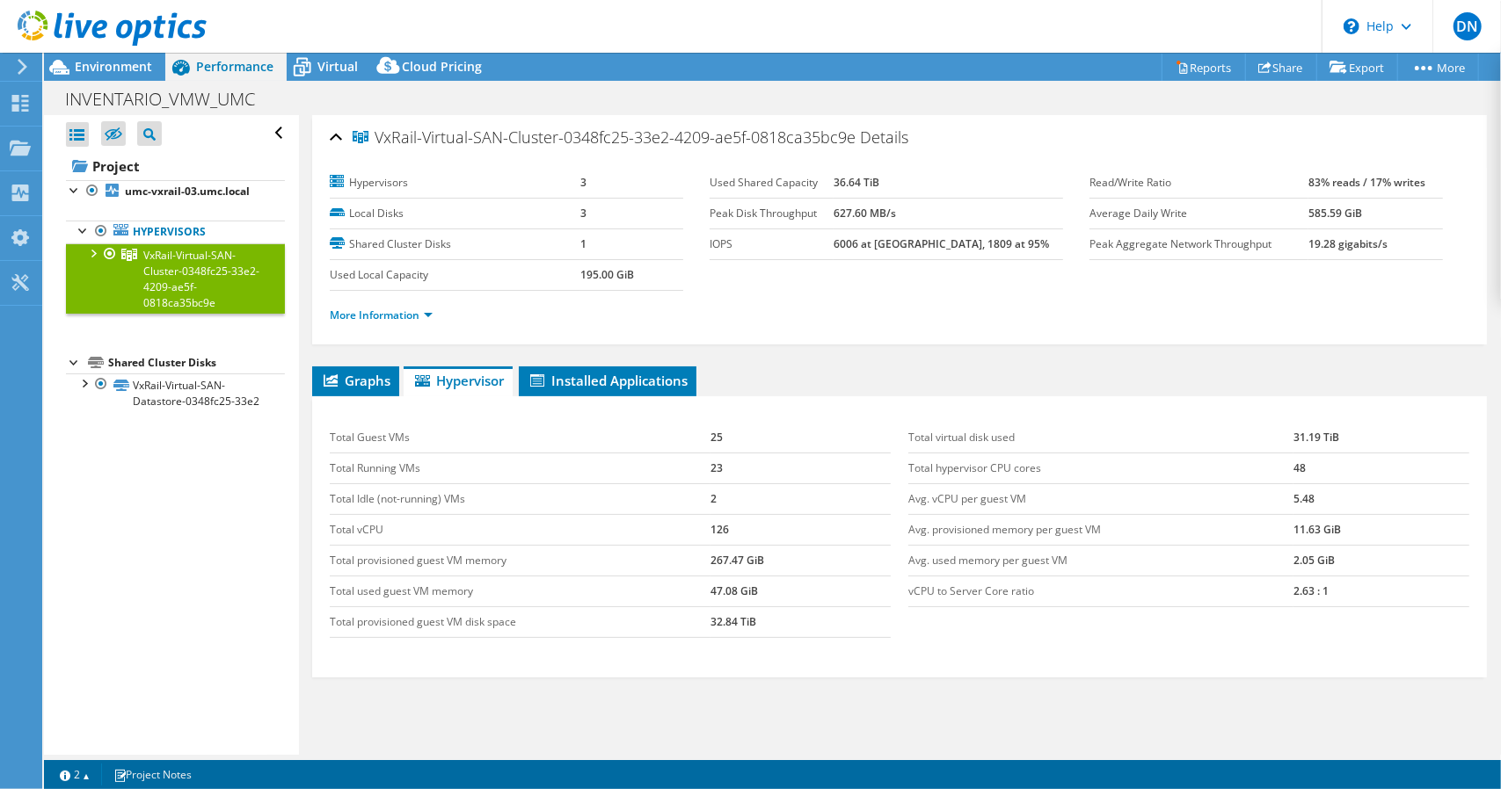
drag, startPoint x: 712, startPoint y: 441, endPoint x: 1296, endPoint y: 418, distance: 584.2
click at [1291, 422] on div "Total Guest VMs 25 Total Running VMs 23 Total Idle (not-running) VMs 2 Total vC…" at bounding box center [899, 530] width 1157 height 251
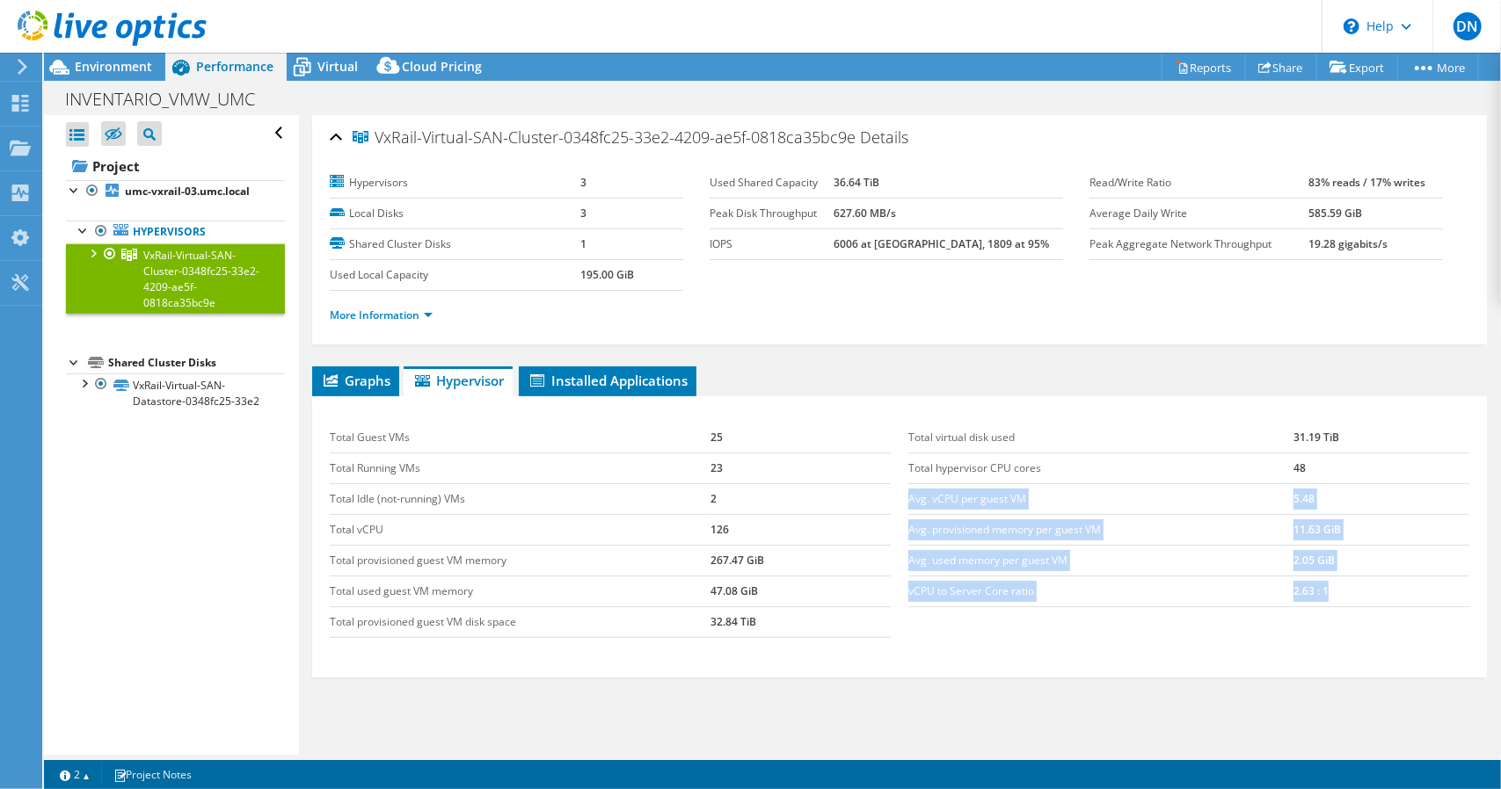
drag, startPoint x: 1225, startPoint y: 614, endPoint x: 1187, endPoint y: 609, distance: 38.9
click at [1190, 644] on div "Total Guest VMs 25 Total Running VMs 23 Total Idle (not-running) VMs 2 Total vC…" at bounding box center [899, 530] width 1157 height 251
drag, startPoint x: 1187, startPoint y: 602, endPoint x: 1088, endPoint y: 435, distance: 193.9
click at [1185, 600] on table "Total virtual disk used 31.19 TiB Total hypervisor CPU cores 48 Avg. vCPU per g…" at bounding box center [1188, 515] width 561 height 185
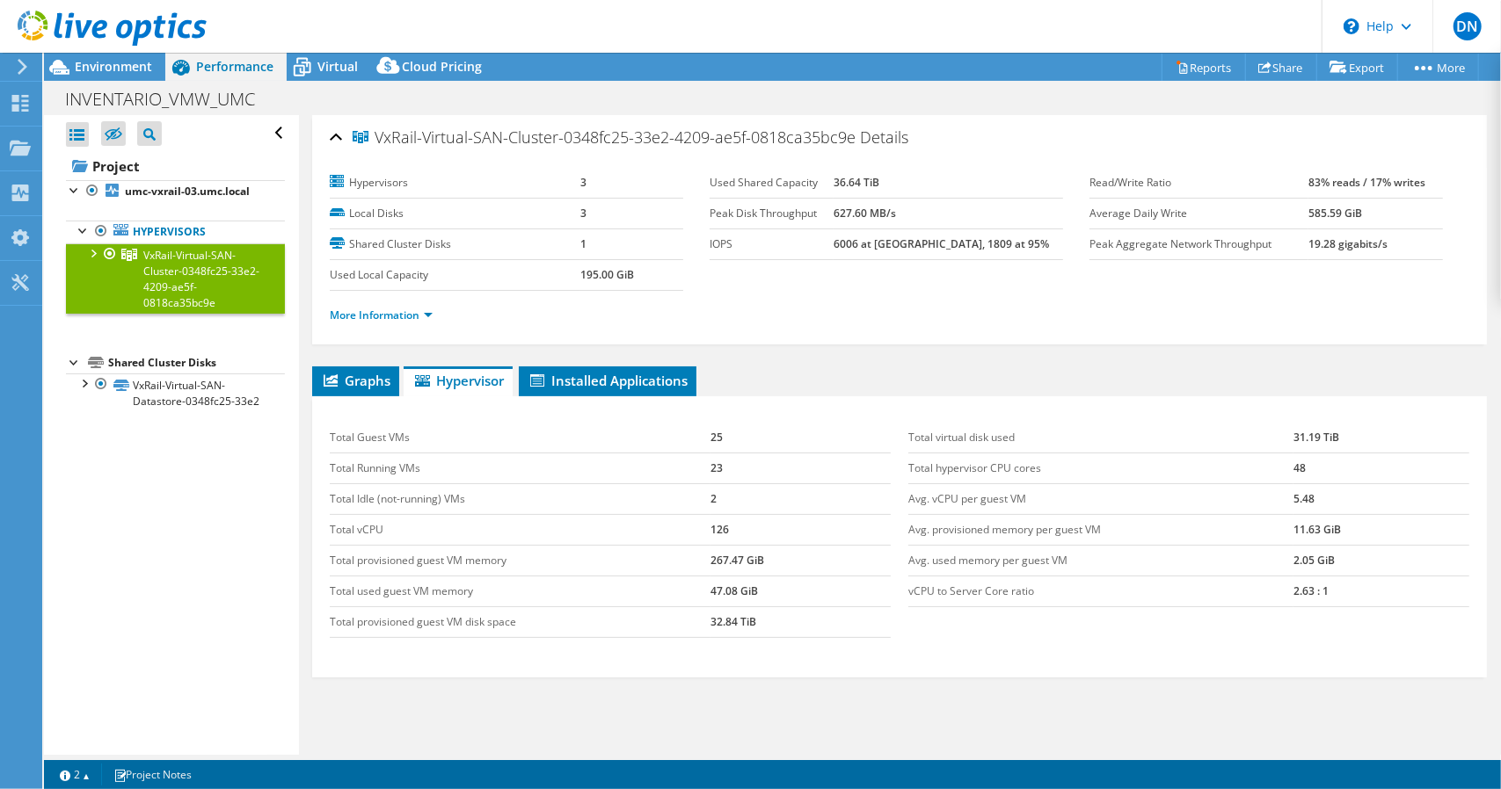
click at [1087, 433] on td "Total virtual disk used" at bounding box center [1100, 438] width 385 height 31
click at [130, 59] on span "Environment" at bounding box center [113, 66] width 77 height 17
